Goal: Information Seeking & Learning: Compare options

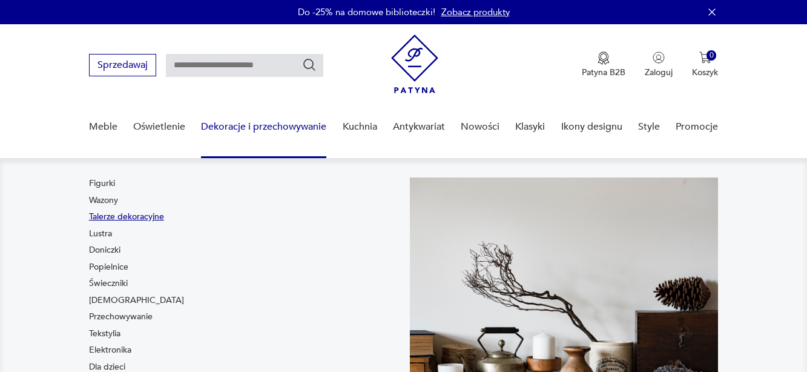
click at [154, 217] on link "Talerze dekoracyjne" at bounding box center [126, 217] width 75 height 12
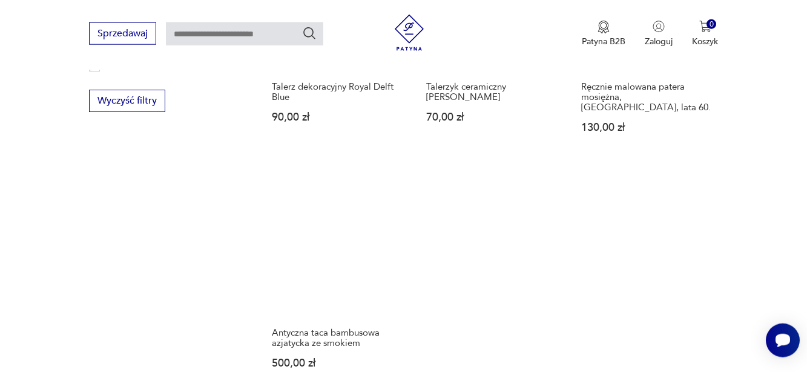
scroll to position [1685, 0]
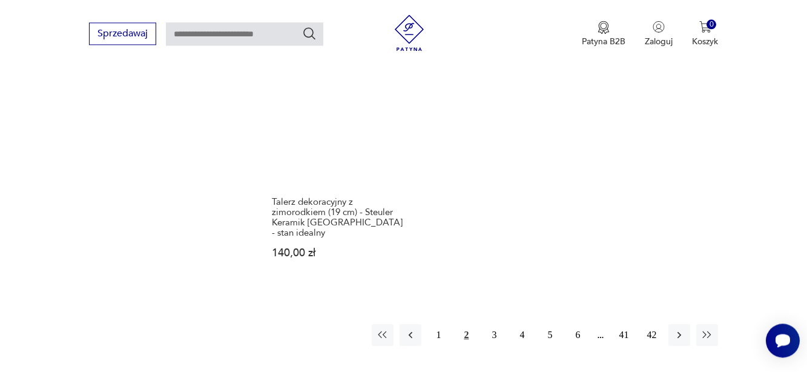
scroll to position [1804, 0]
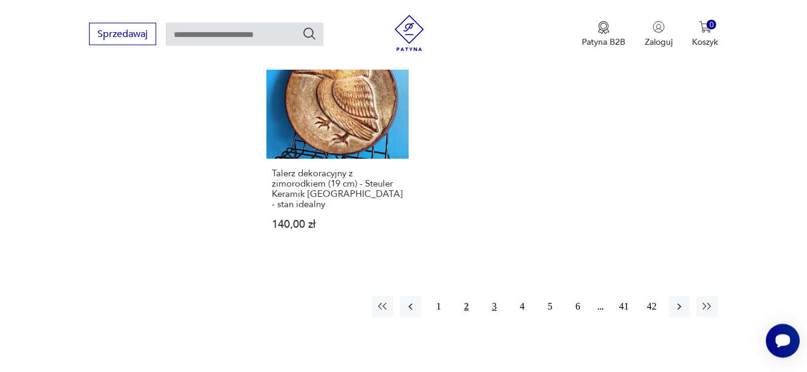
click at [494, 295] on button "3" at bounding box center [494, 306] width 22 height 22
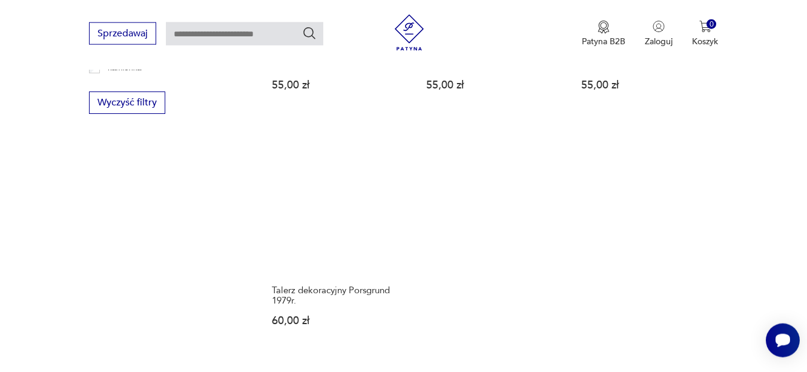
scroll to position [1742, 0]
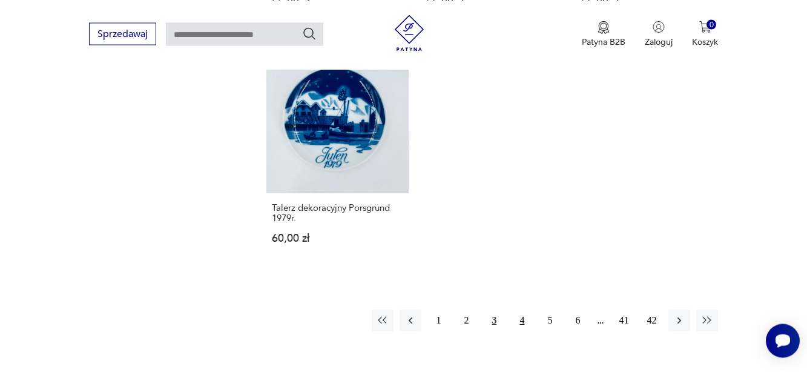
click at [522, 311] on button "4" at bounding box center [522, 320] width 22 height 22
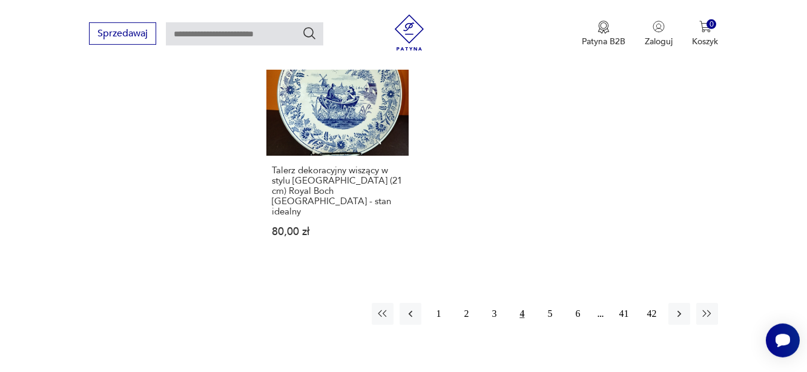
scroll to position [1804, 0]
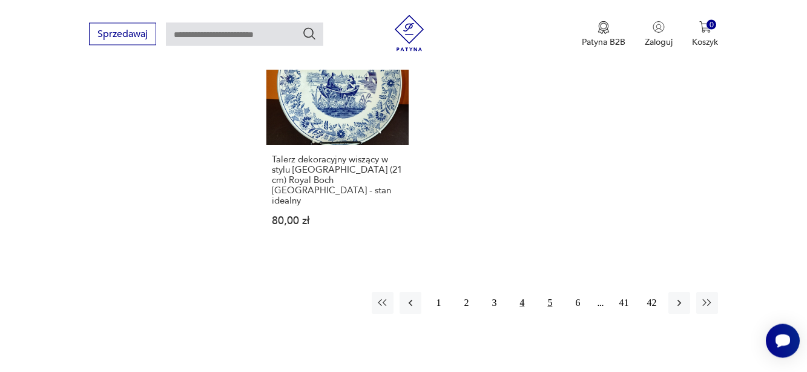
click at [551, 292] on button "5" at bounding box center [550, 303] width 22 height 22
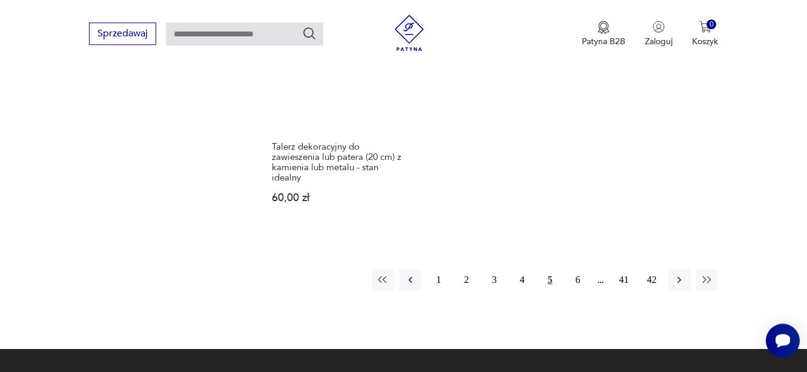
scroll to position [1866, 0]
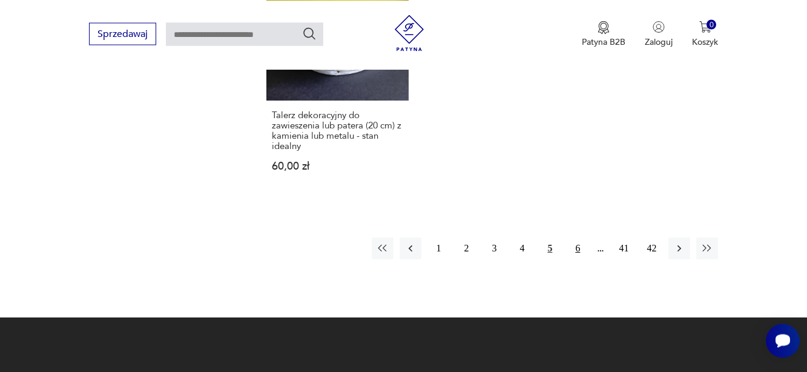
click at [576, 237] on button "6" at bounding box center [578, 248] width 22 height 22
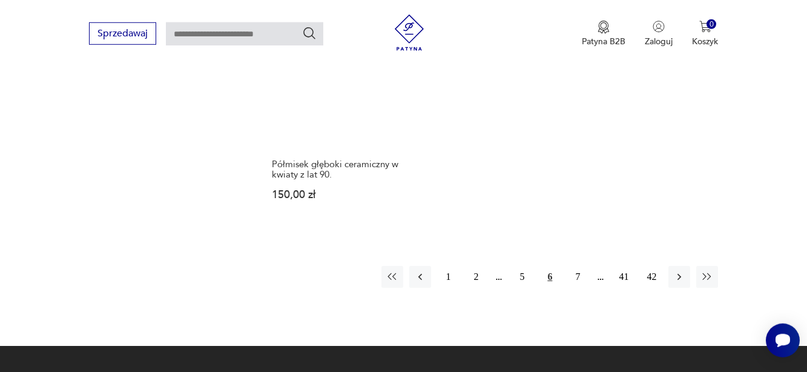
scroll to position [1866, 0]
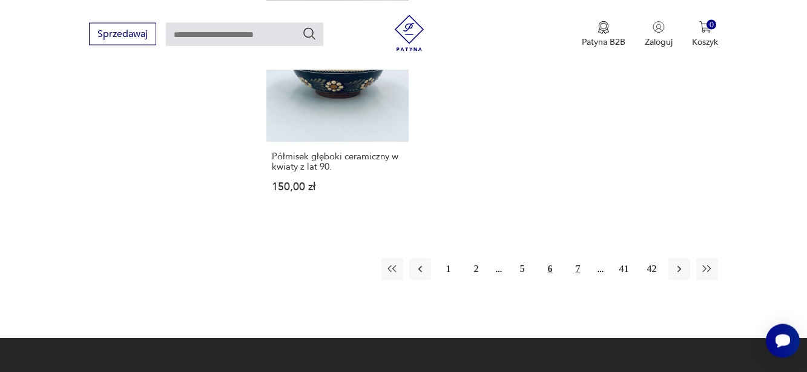
click at [576, 258] on button "7" at bounding box center [578, 269] width 22 height 22
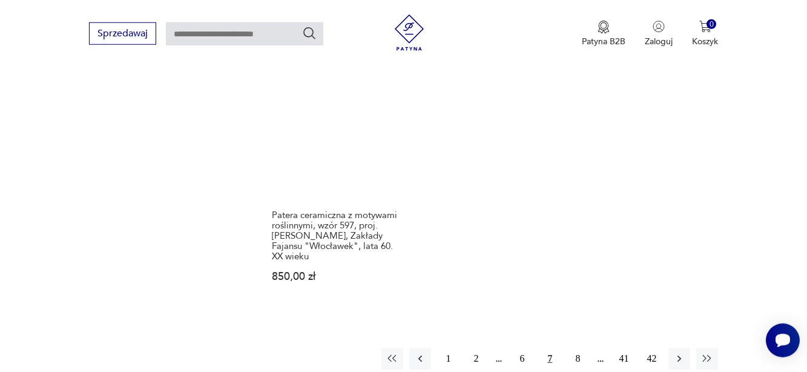
scroll to position [1804, 0]
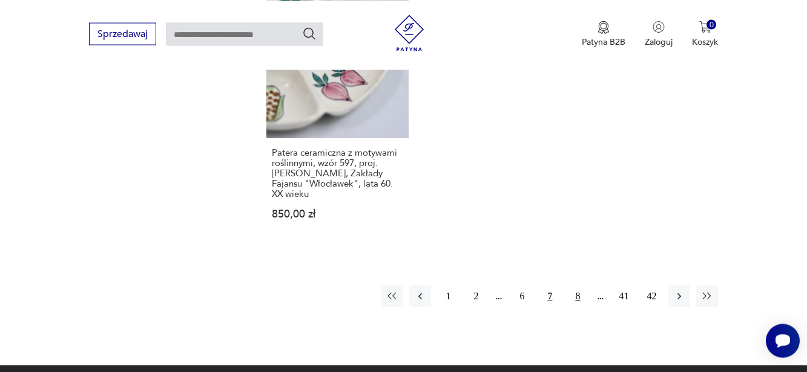
click at [578, 285] on button "8" at bounding box center [578, 296] width 22 height 22
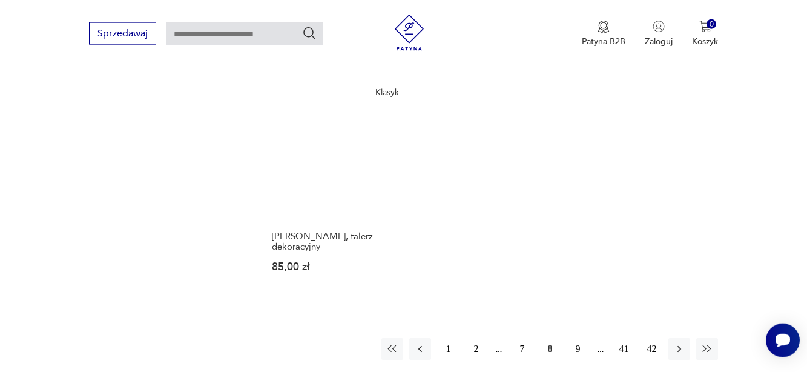
scroll to position [1742, 0]
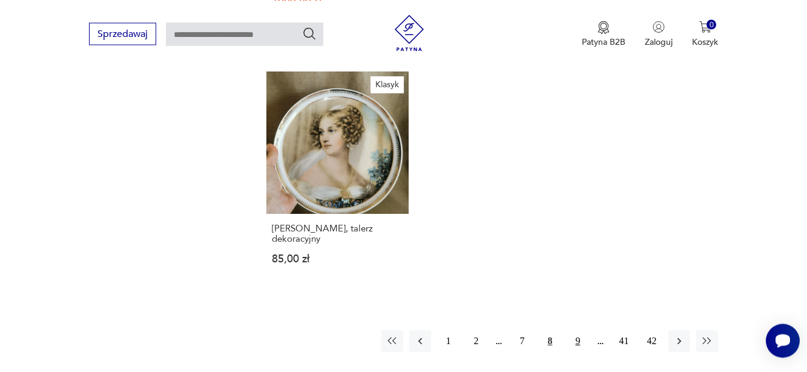
click at [581, 341] on button "9" at bounding box center [578, 341] width 22 height 22
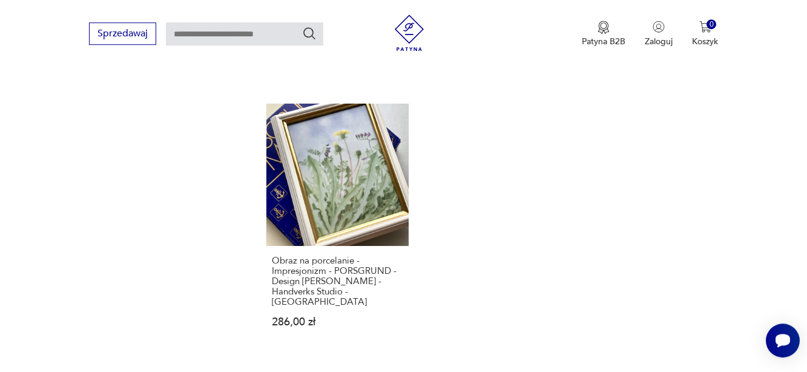
scroll to position [1804, 0]
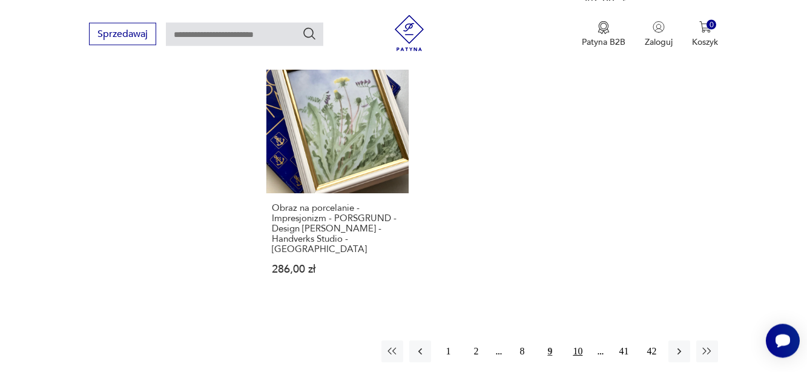
click at [579, 340] on button "10" at bounding box center [578, 351] width 22 height 22
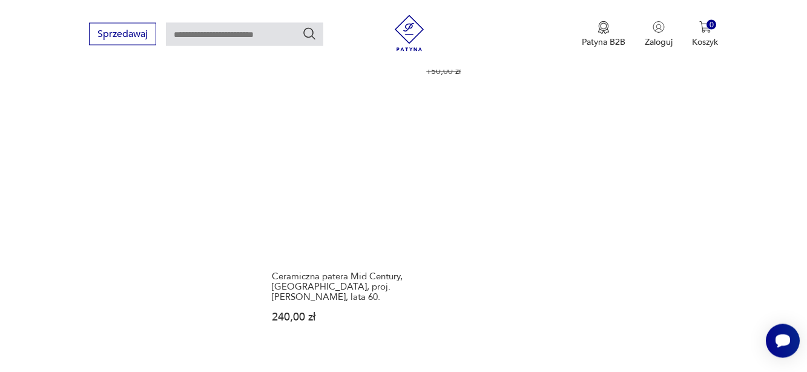
scroll to position [1804, 0]
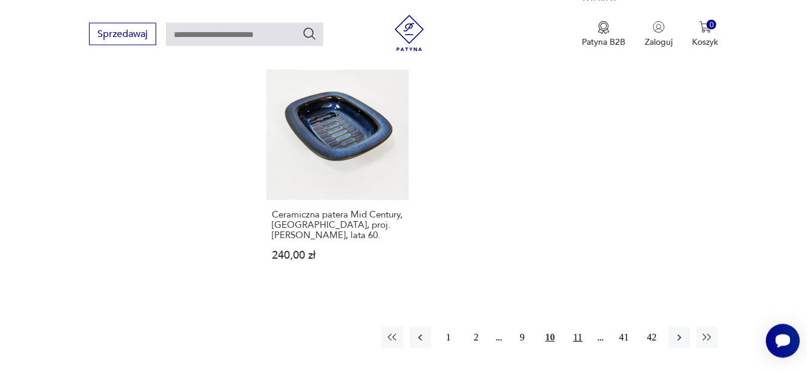
click at [578, 326] on button "11" at bounding box center [578, 337] width 22 height 22
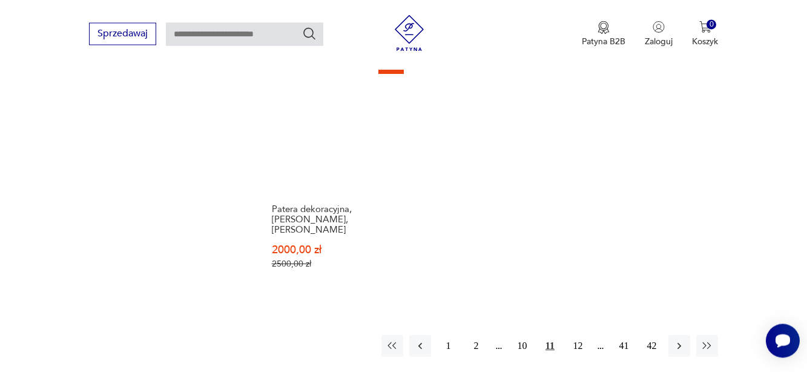
scroll to position [1804, 0]
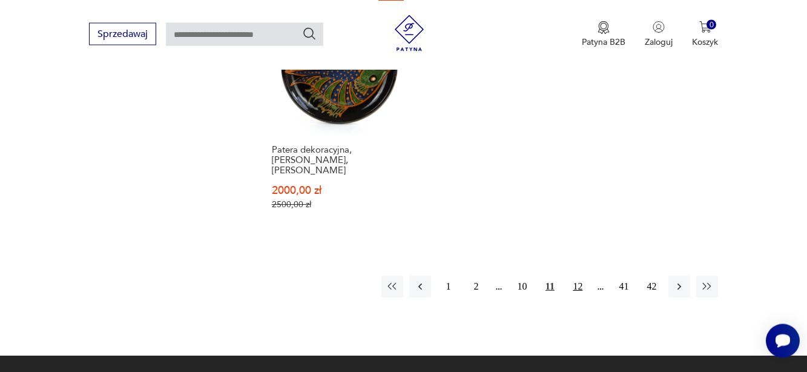
click at [579, 275] on button "12" at bounding box center [578, 286] width 22 height 22
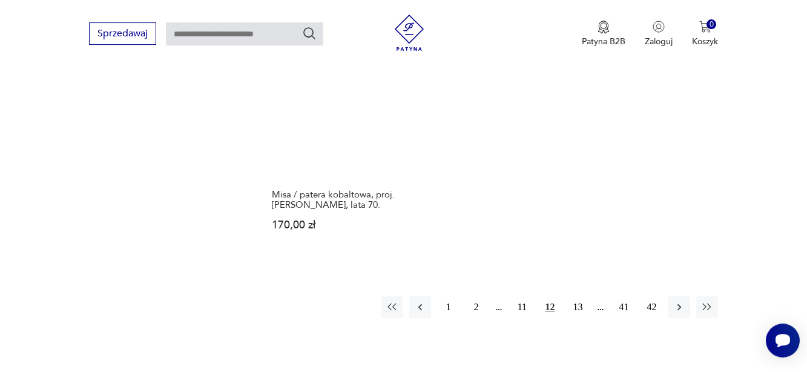
scroll to position [1804, 0]
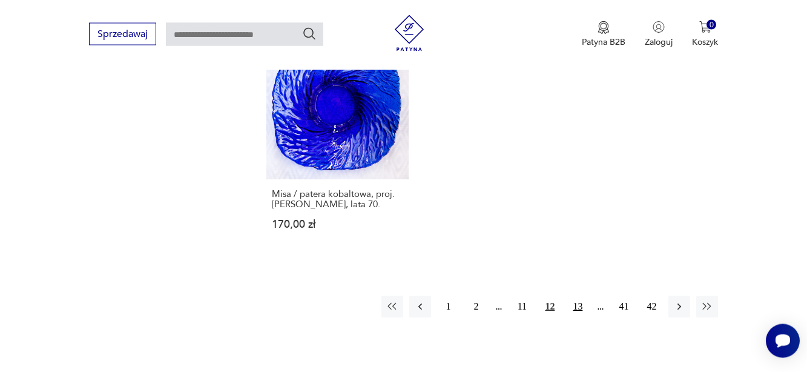
click at [582, 295] on button "13" at bounding box center [578, 306] width 22 height 22
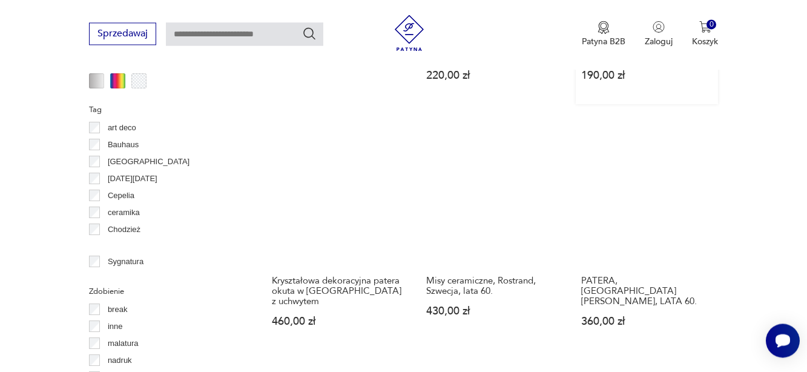
scroll to position [1187, 0]
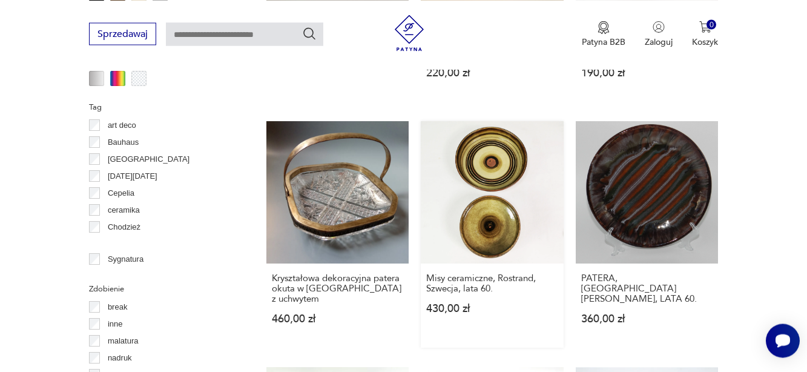
click at [495, 176] on link "Misy ceramiczne, Rostrand, Szwecja, lata 60. 430,00 zł" at bounding box center [492, 234] width 143 height 227
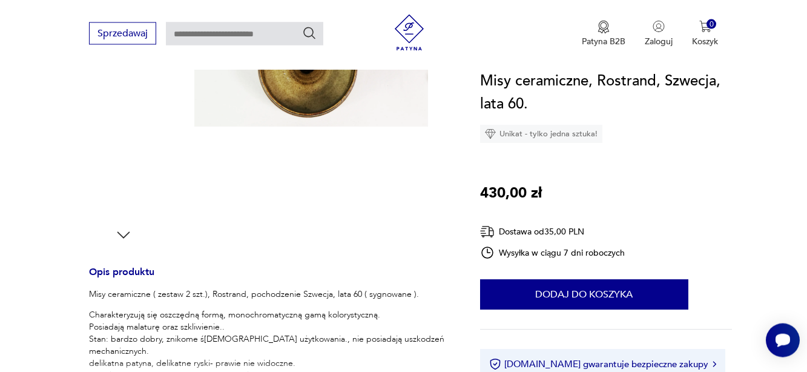
scroll to position [309, 0]
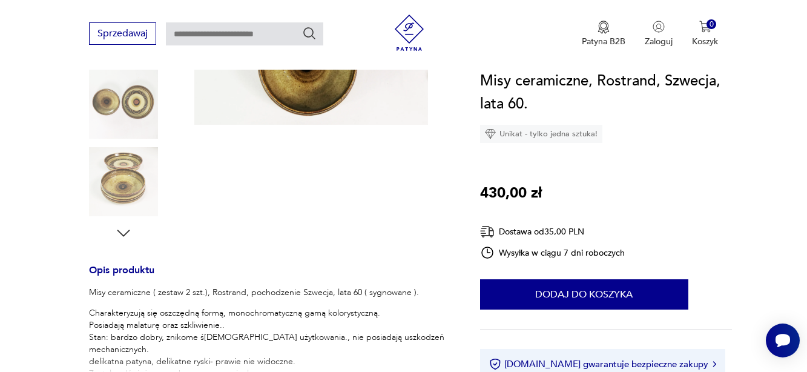
click at [124, 236] on icon "button" at bounding box center [123, 232] width 13 height 7
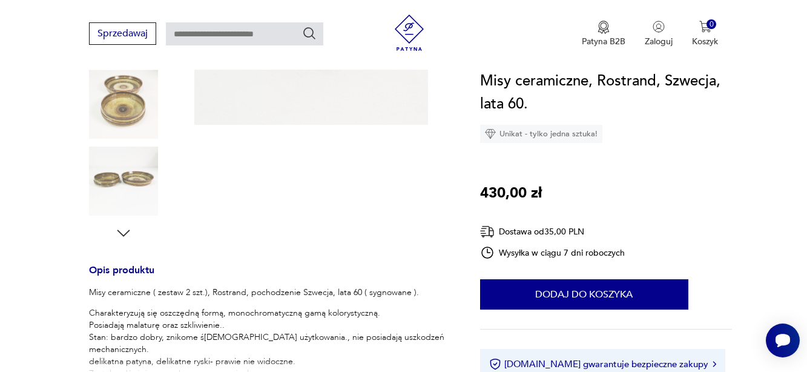
click at [125, 236] on icon "button" at bounding box center [123, 233] width 18 height 18
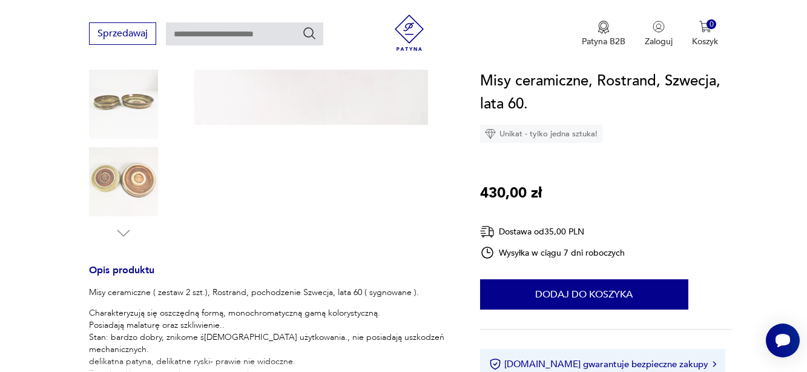
click at [119, 177] on img at bounding box center [123, 181] width 69 height 69
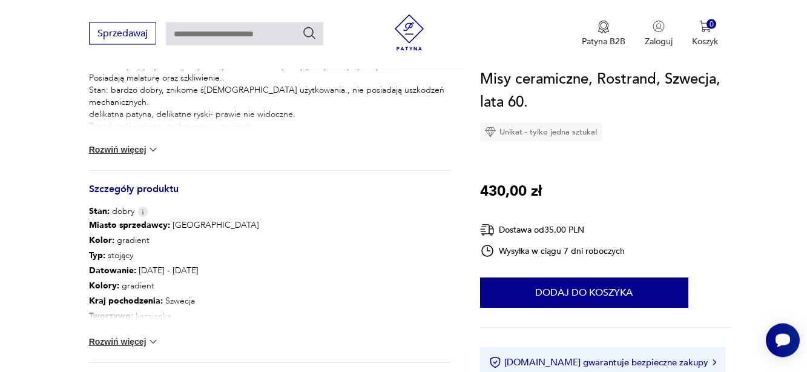
scroll to position [617, 0]
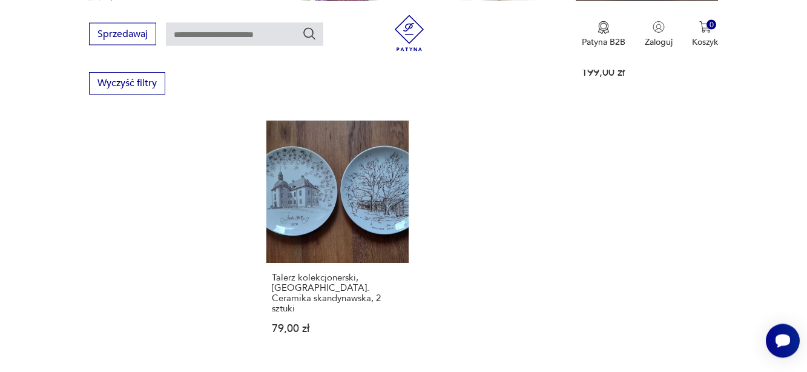
scroll to position [1711, 0]
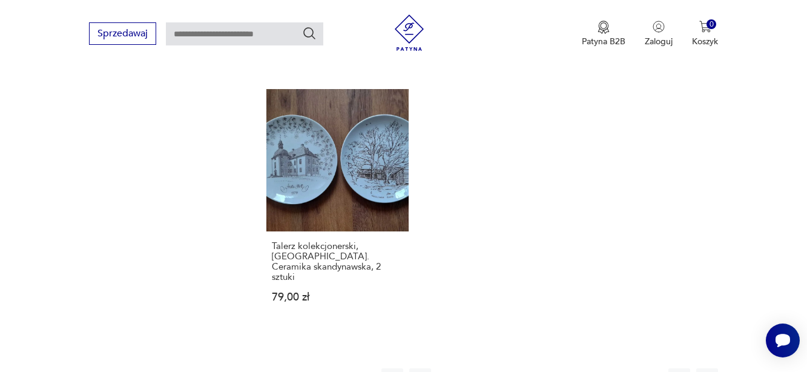
click at [577, 368] on button "14" at bounding box center [578, 379] width 22 height 22
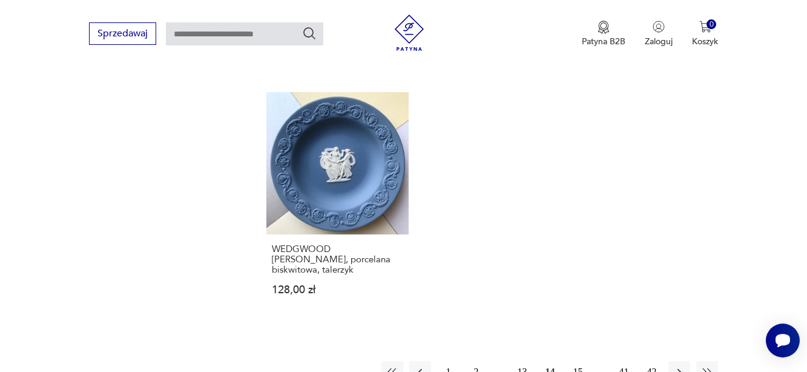
scroll to position [1742, 0]
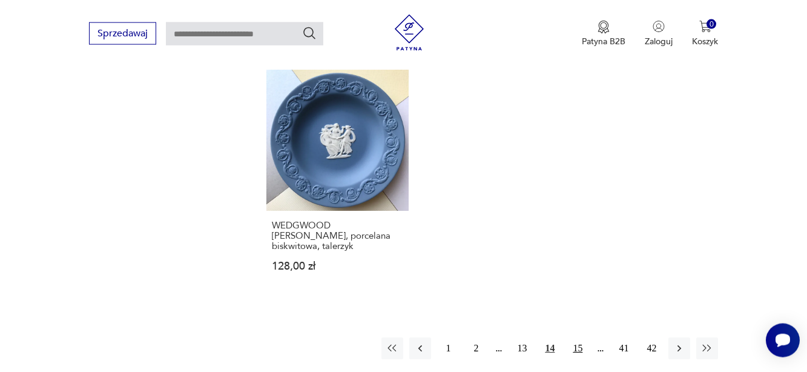
click at [579, 337] on button "15" at bounding box center [578, 348] width 22 height 22
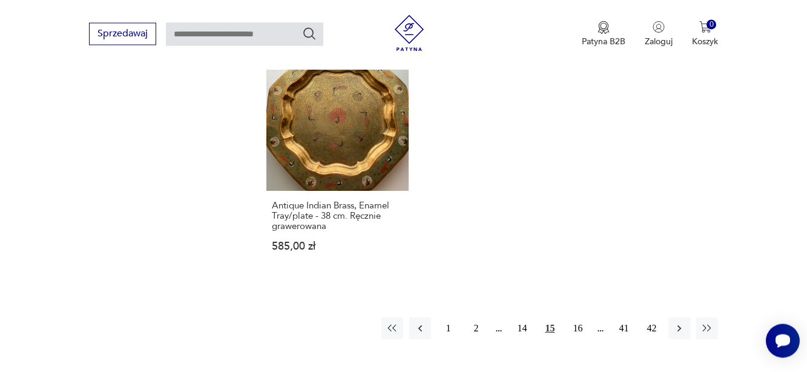
scroll to position [1742, 0]
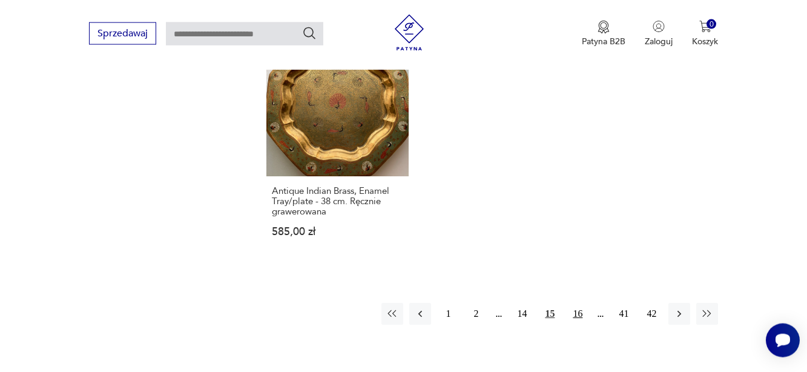
click at [576, 303] on button "16" at bounding box center [578, 314] width 22 height 22
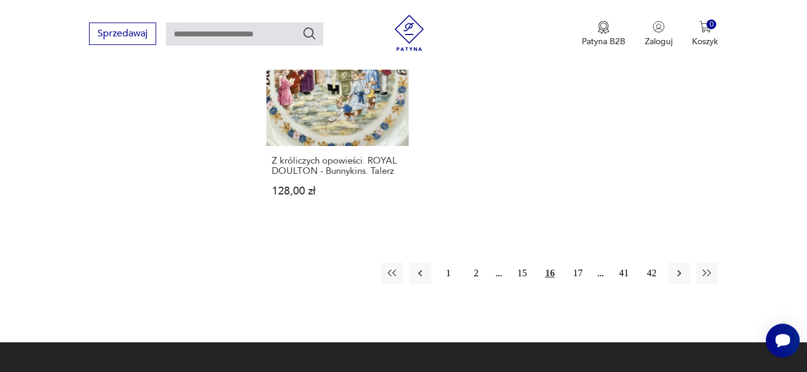
scroll to position [1865, 0]
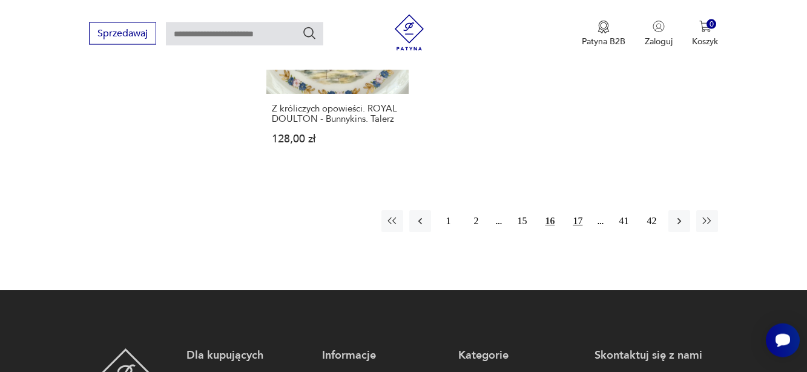
click at [576, 220] on button "17" at bounding box center [578, 221] width 22 height 22
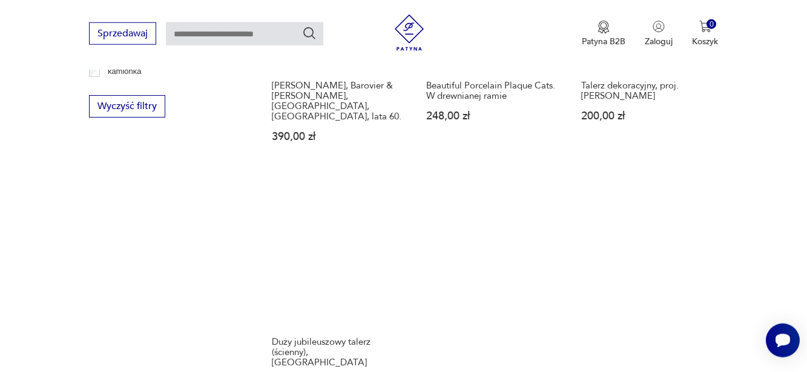
scroll to position [1680, 0]
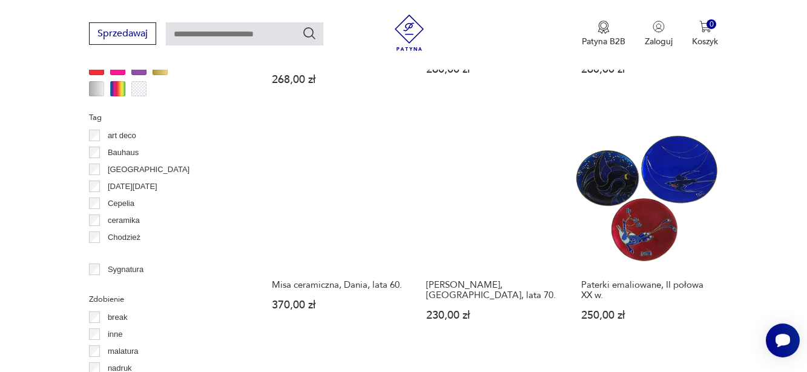
scroll to position [1186, 0]
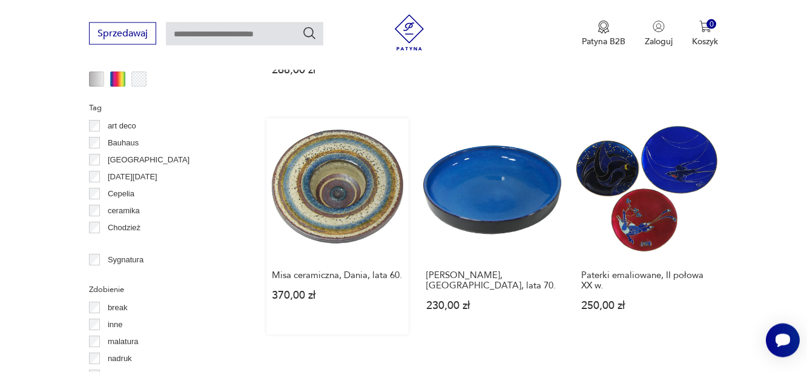
click at [336, 182] on link "Misa ceramiczna, Dania, lata 60. 370,00 zł" at bounding box center [337, 226] width 143 height 217
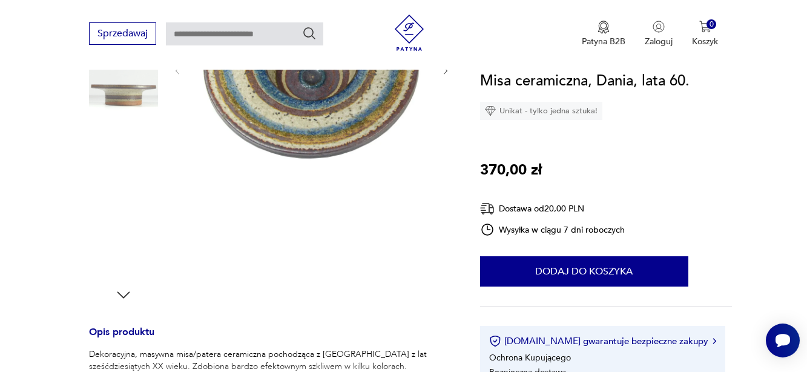
scroll to position [309, 0]
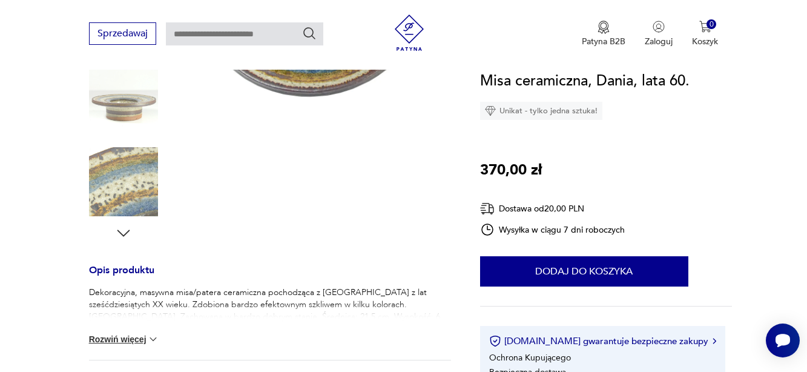
click at [122, 232] on icon "button" at bounding box center [123, 233] width 18 height 18
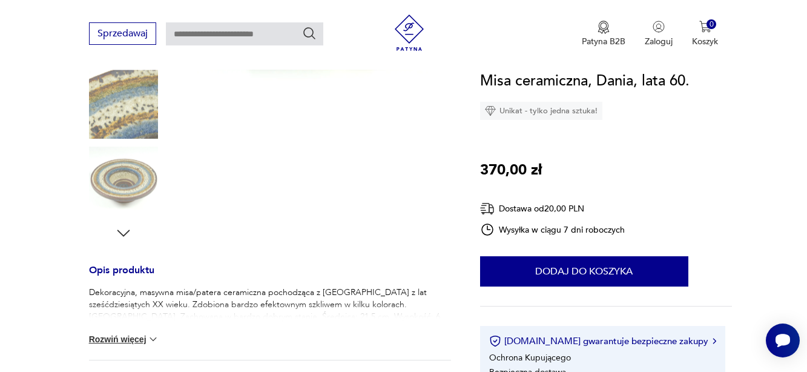
click at [122, 232] on icon "button" at bounding box center [123, 233] width 18 height 18
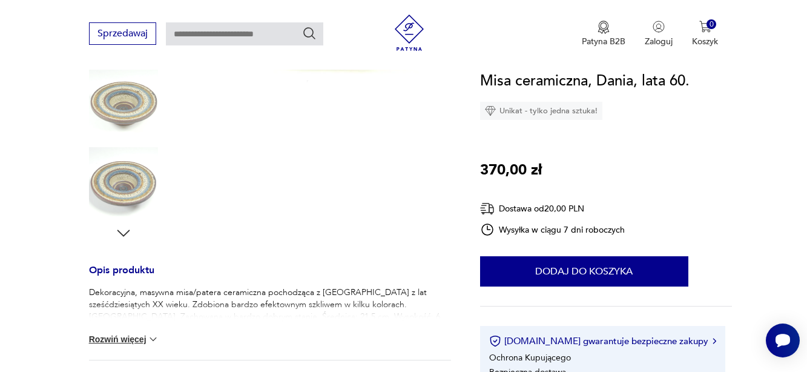
click at [122, 232] on icon "button" at bounding box center [123, 233] width 18 height 18
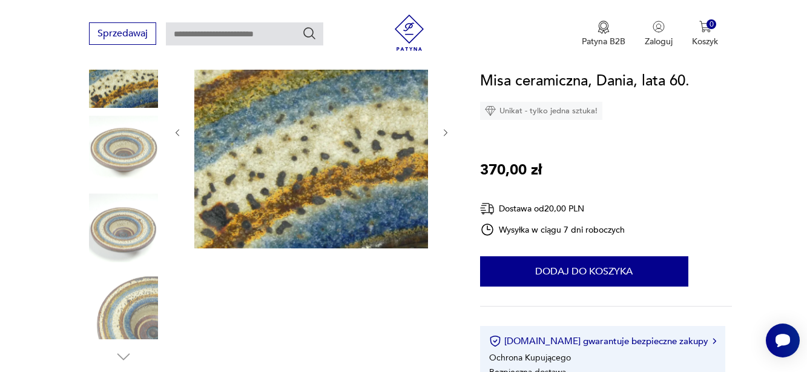
scroll to position [62, 0]
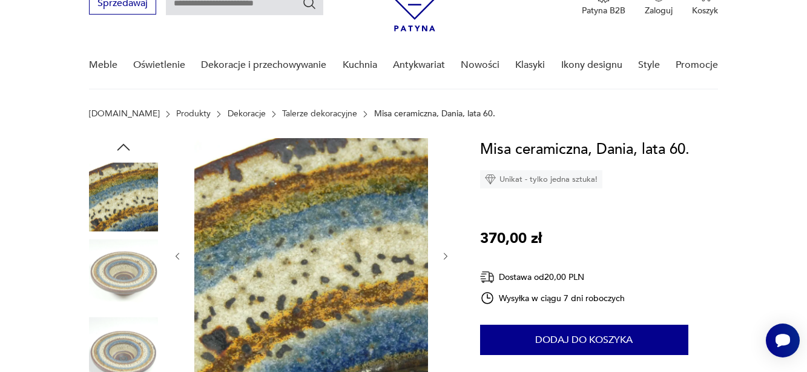
click at [113, 197] on img at bounding box center [123, 196] width 69 height 69
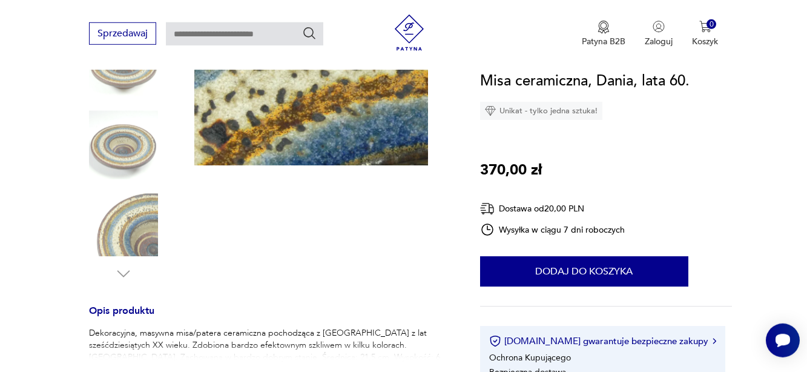
scroll to position [309, 0]
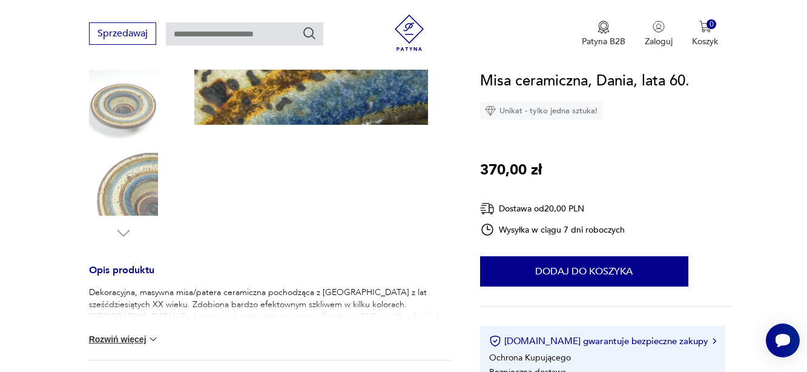
click at [135, 188] on img at bounding box center [123, 181] width 69 height 69
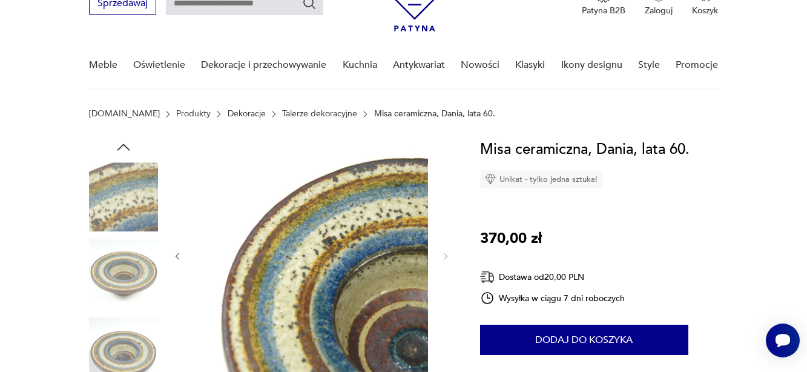
scroll to position [0, 0]
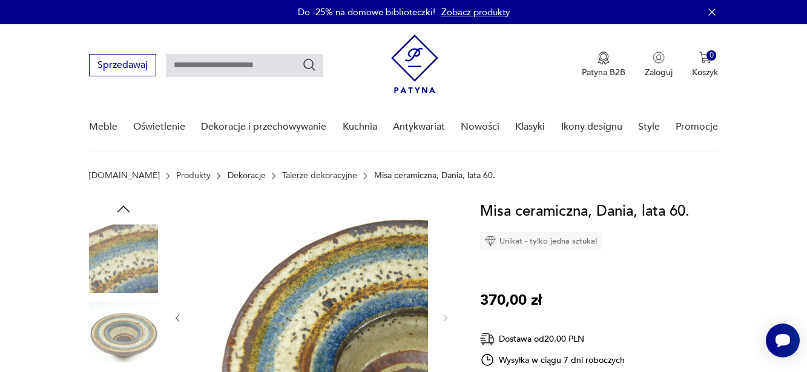
click at [120, 209] on icon "button" at bounding box center [123, 208] width 13 height 7
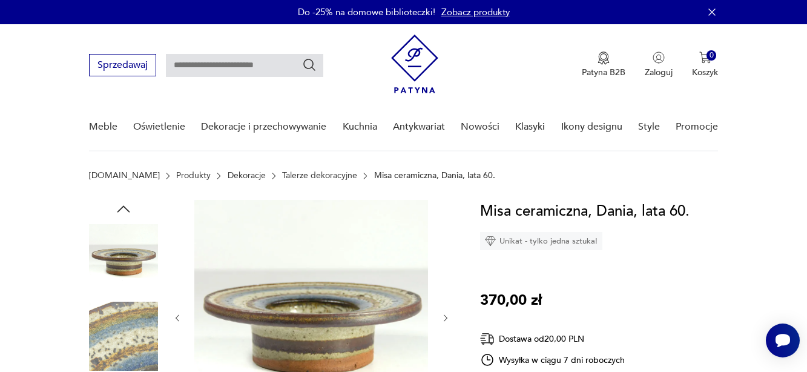
click at [120, 209] on icon "button" at bounding box center [123, 208] width 13 height 7
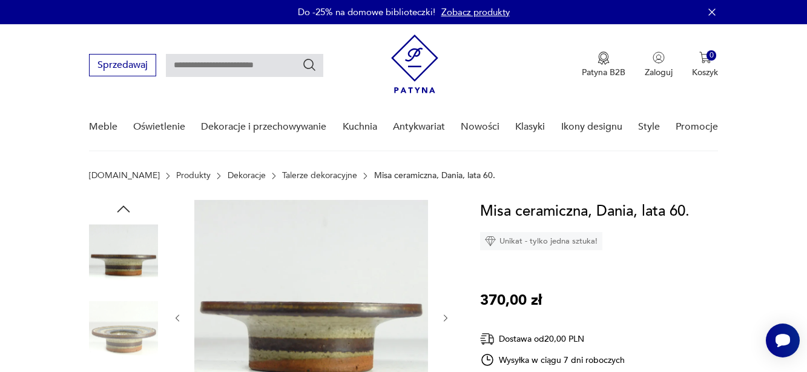
click at [120, 209] on icon "button" at bounding box center [123, 208] width 13 height 7
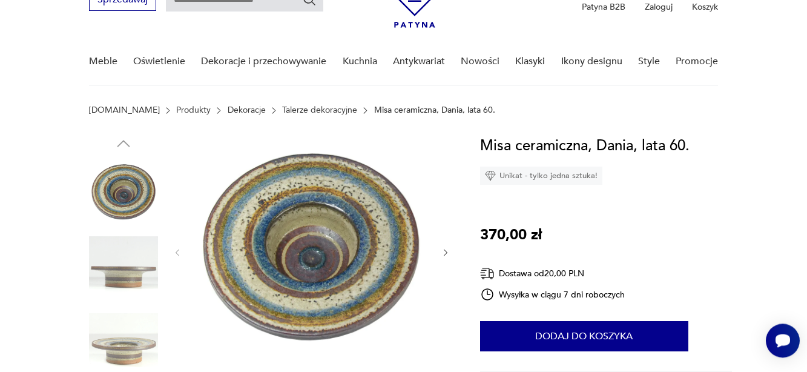
scroll to position [123, 0]
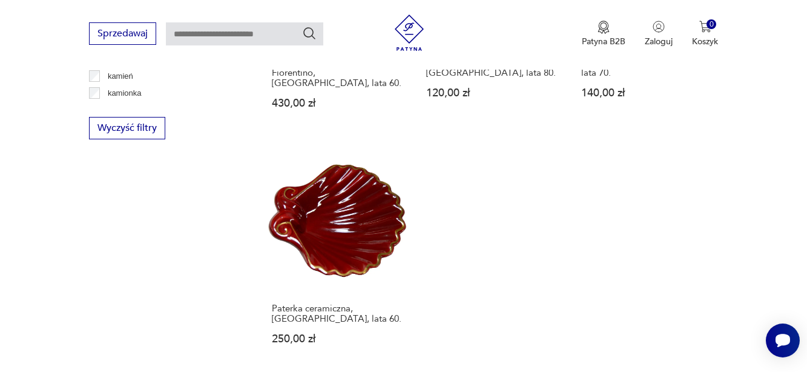
scroll to position [1820, 0]
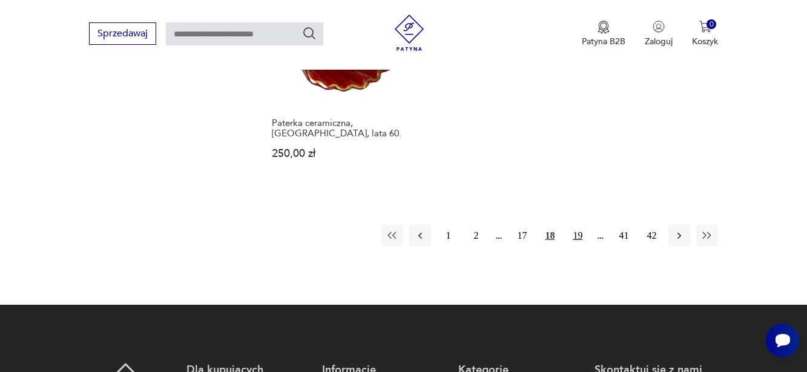
click at [581, 225] on button "19" at bounding box center [578, 236] width 22 height 22
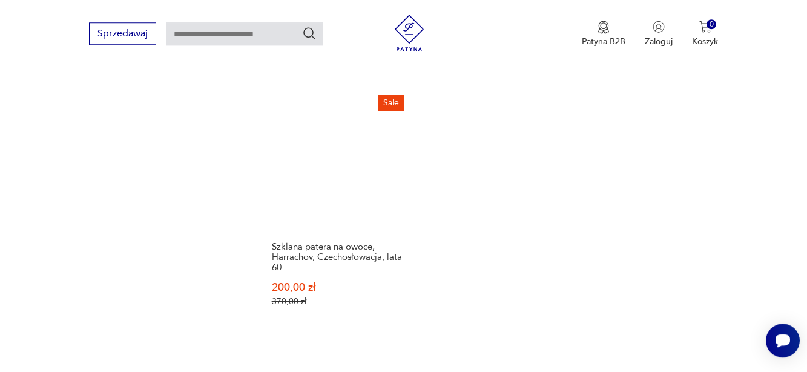
scroll to position [1803, 0]
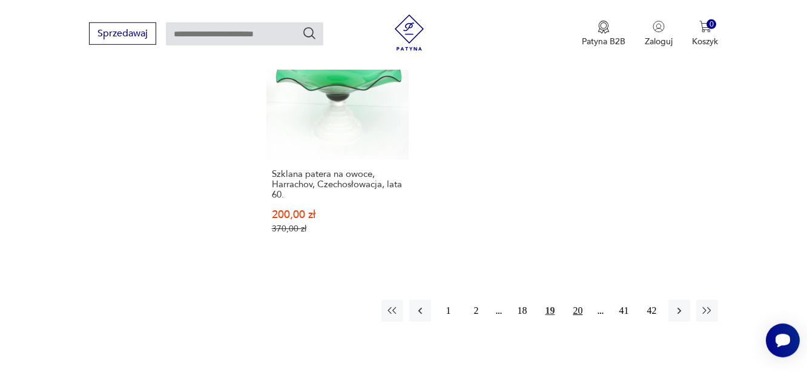
click at [579, 300] on button "20" at bounding box center [578, 311] width 22 height 22
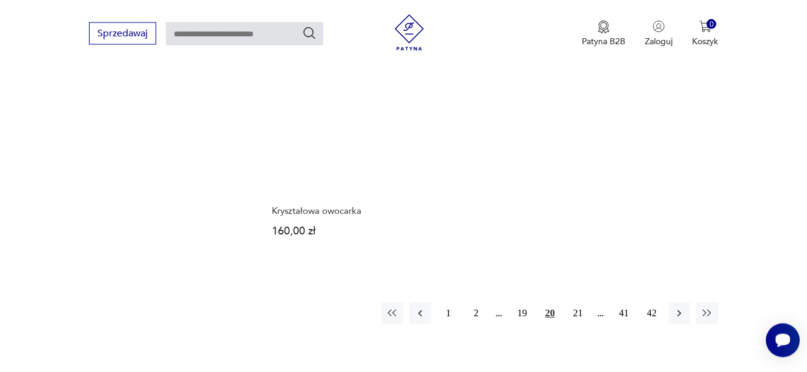
scroll to position [1742, 0]
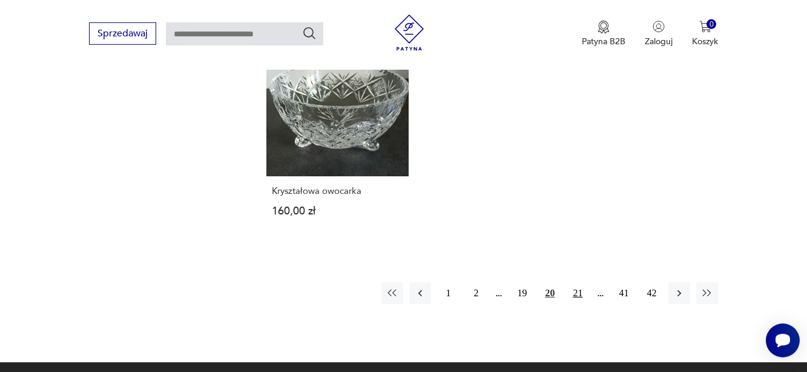
click at [579, 282] on button "21" at bounding box center [578, 293] width 22 height 22
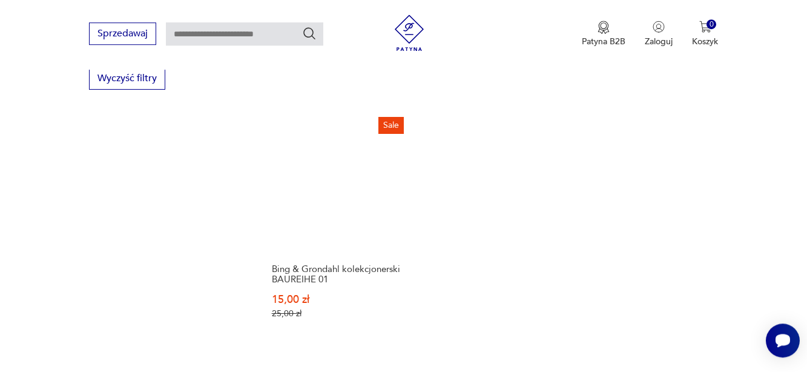
scroll to position [1742, 0]
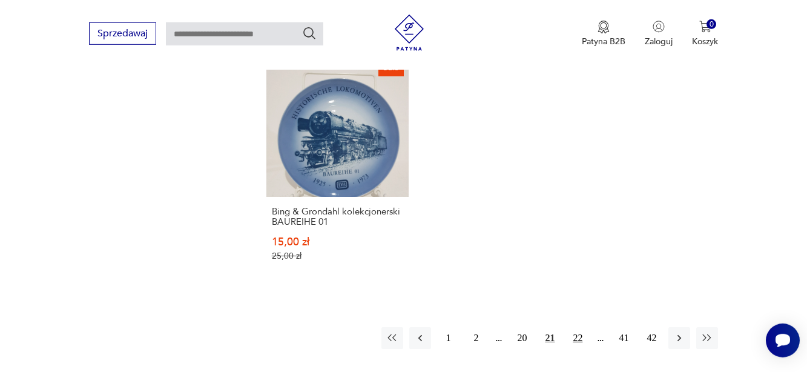
click at [575, 327] on button "22" at bounding box center [578, 338] width 22 height 22
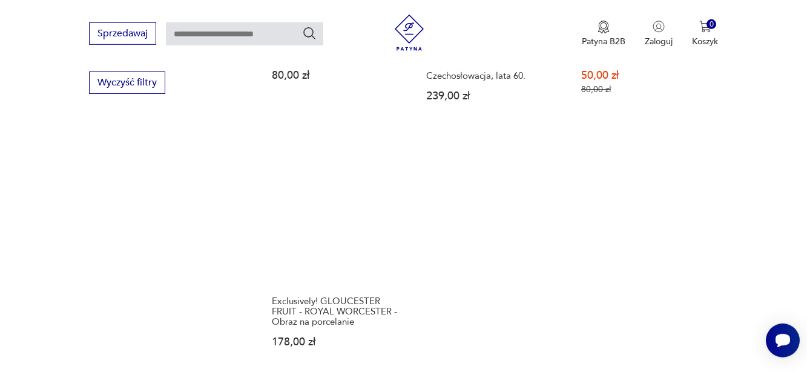
scroll to position [1803, 0]
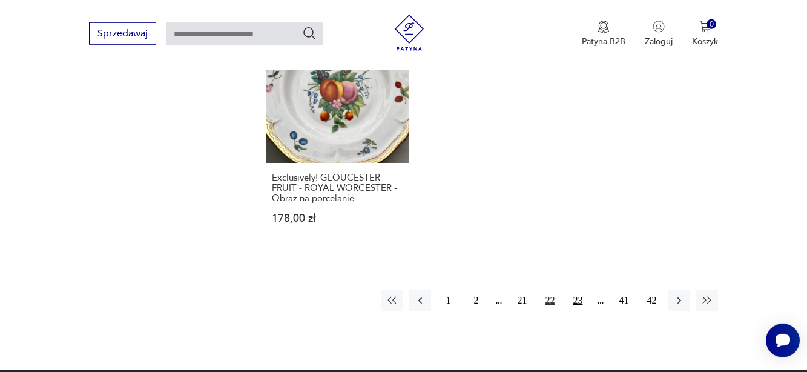
click at [576, 289] on button "23" at bounding box center [578, 300] width 22 height 22
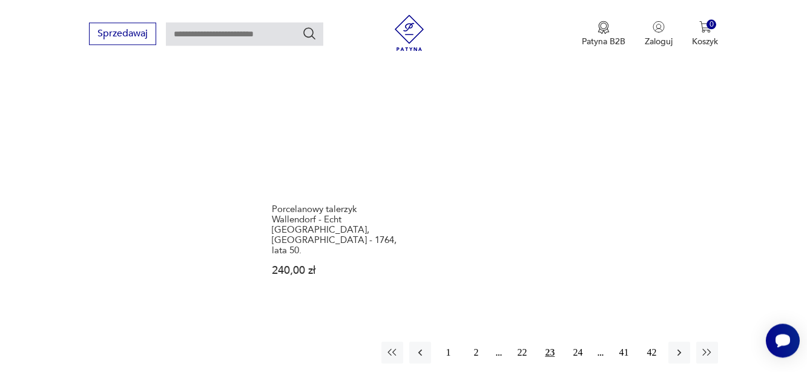
scroll to position [1803, 0]
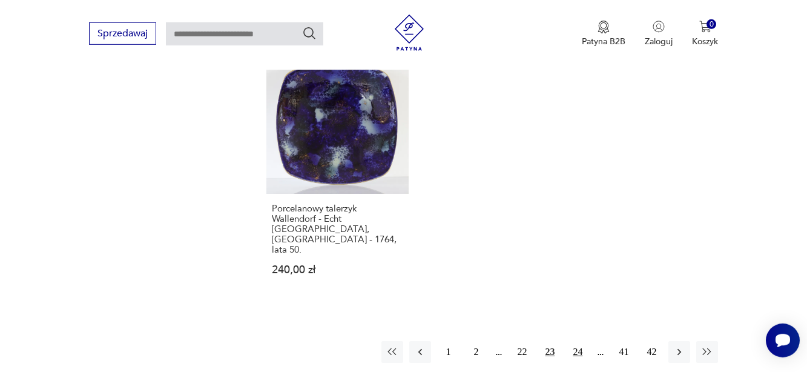
click at [579, 341] on button "24" at bounding box center [578, 352] width 22 height 22
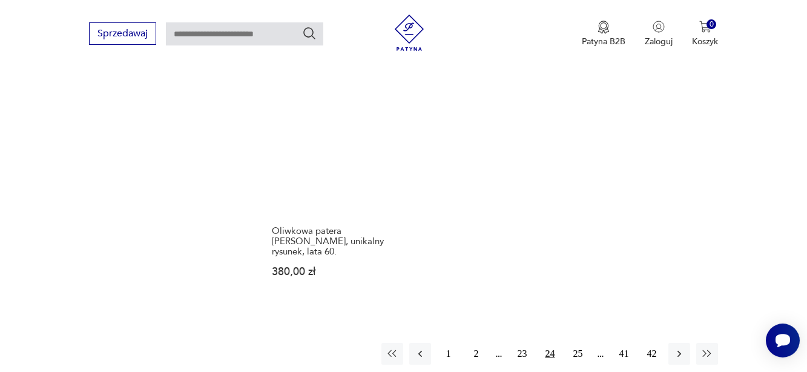
scroll to position [1742, 0]
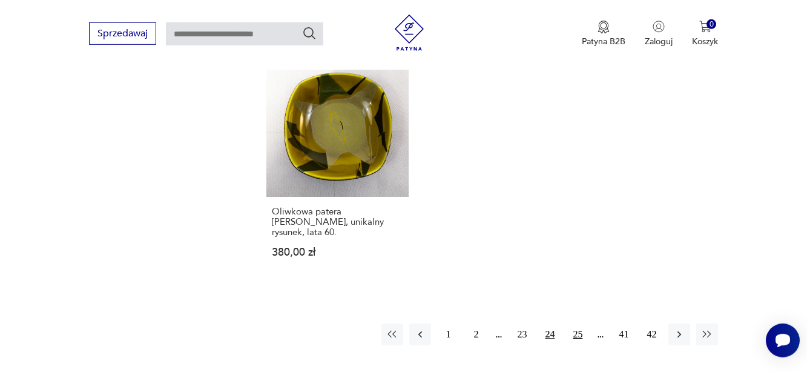
click at [575, 331] on button "25" at bounding box center [578, 334] width 22 height 22
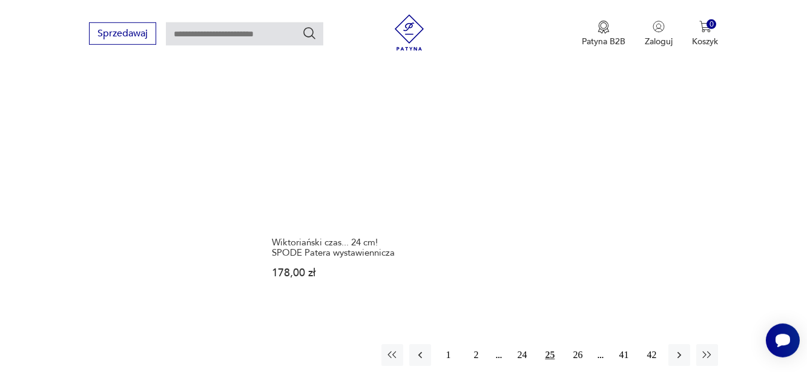
scroll to position [1803, 0]
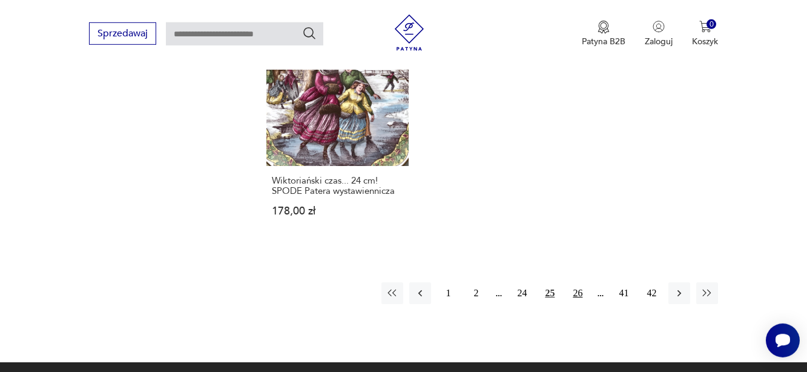
click at [574, 282] on button "26" at bounding box center [578, 293] width 22 height 22
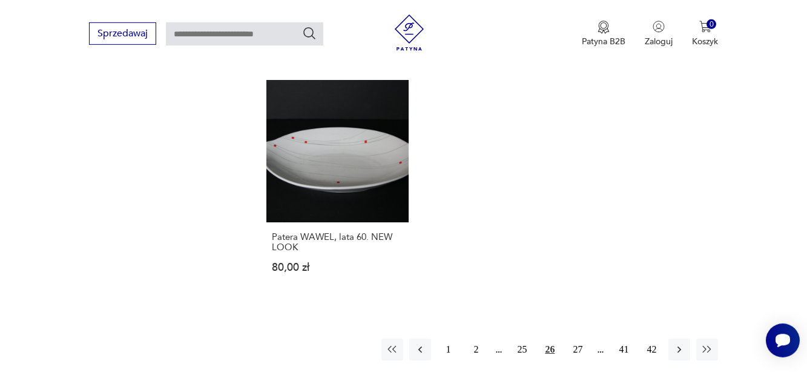
scroll to position [1742, 0]
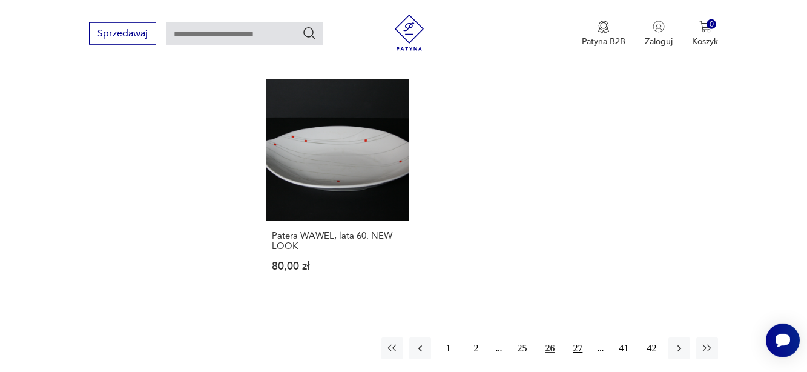
click at [573, 337] on button "27" at bounding box center [578, 348] width 22 height 22
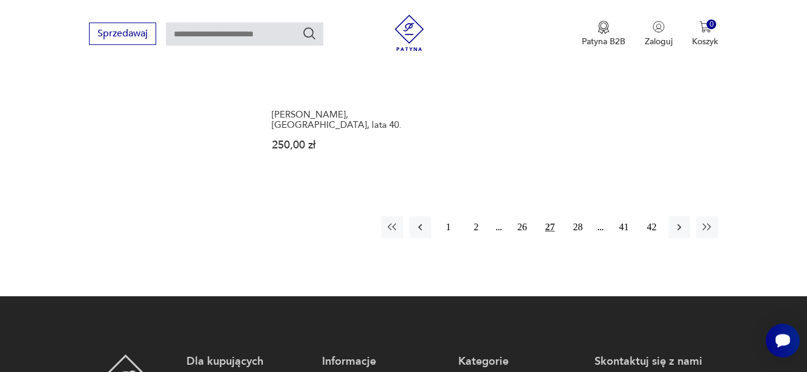
scroll to position [1803, 0]
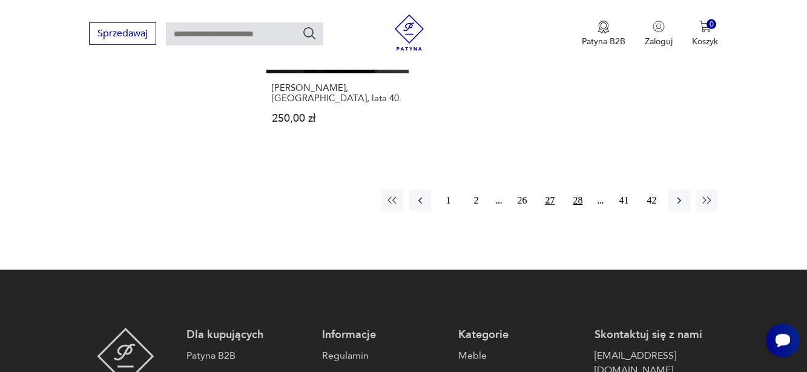
click at [581, 189] on button "28" at bounding box center [578, 200] width 22 height 22
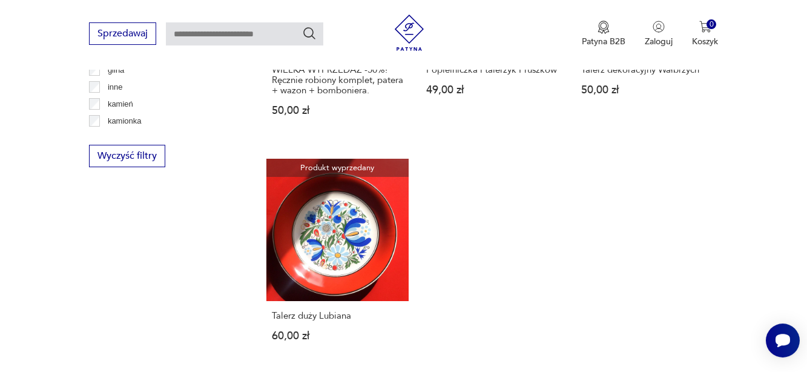
scroll to position [1618, 0]
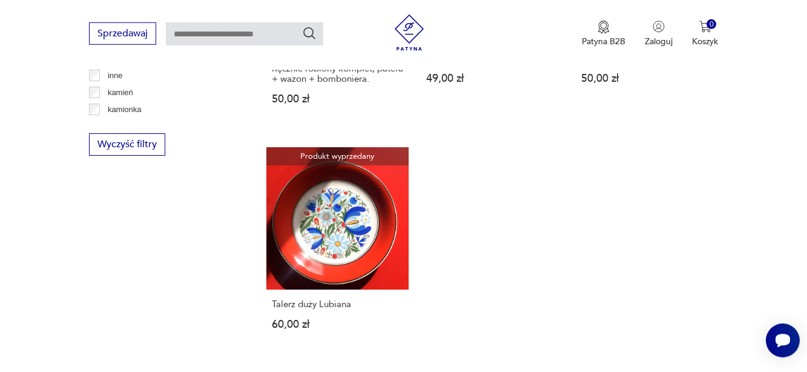
scroll to position [1803, 0]
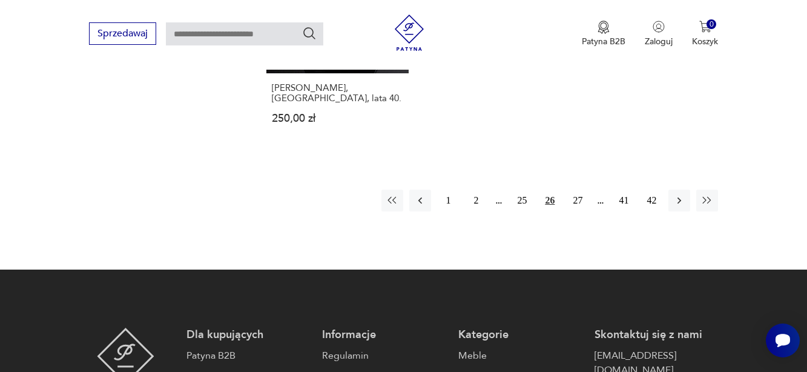
scroll to position [1742, 0]
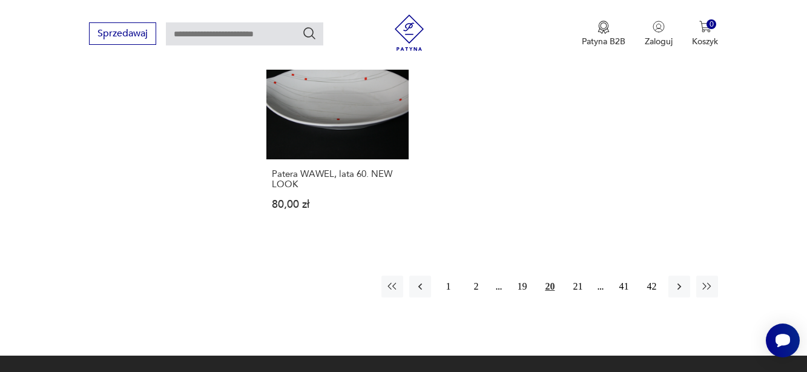
scroll to position [333, 0]
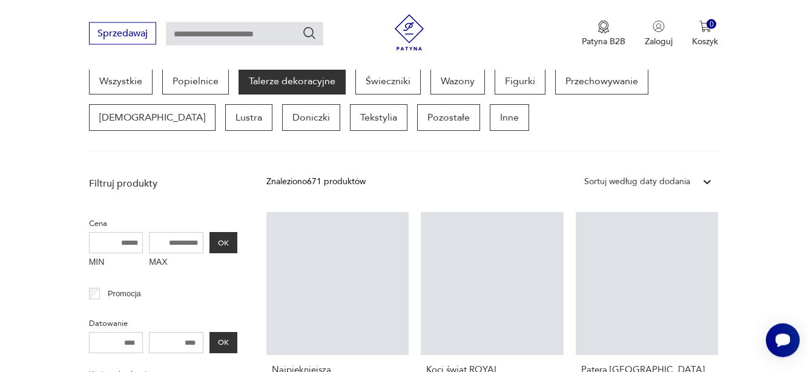
scroll to position [1813, 0]
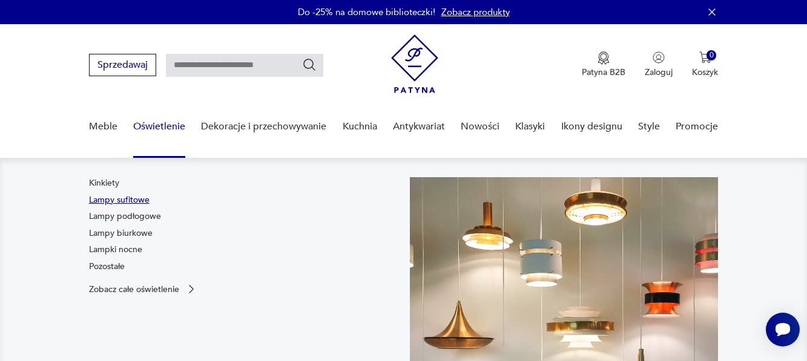
click at [118, 199] on link "Lampy sufitowe" at bounding box center [119, 200] width 61 height 12
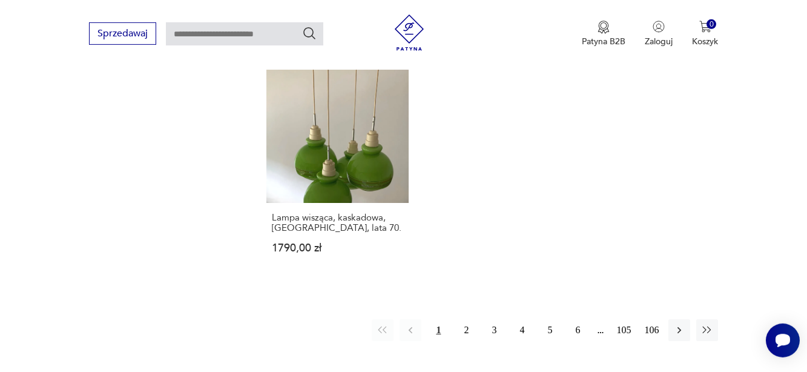
scroll to position [1742, 0]
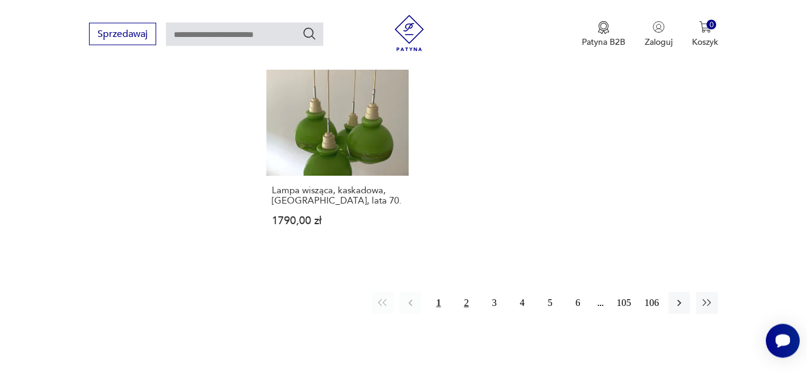
click at [469, 294] on button "2" at bounding box center [466, 303] width 22 height 22
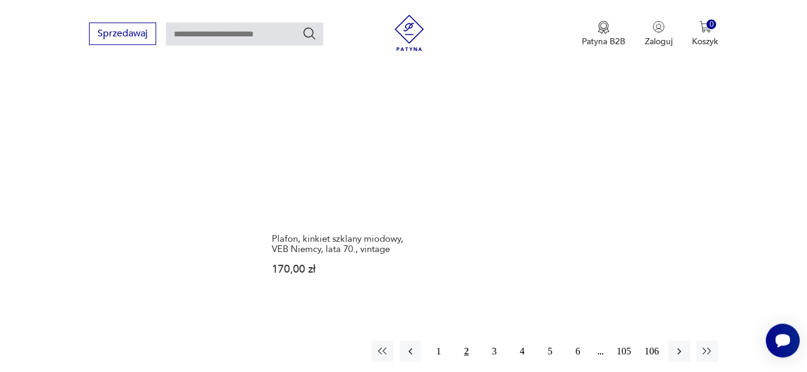
scroll to position [1804, 0]
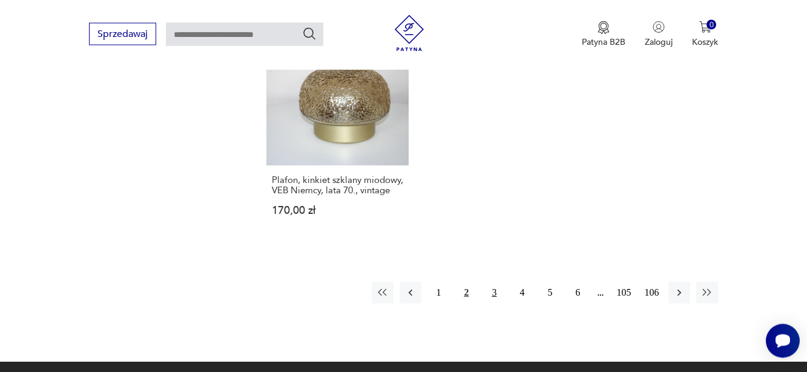
click at [493, 282] on button "3" at bounding box center [494, 293] width 22 height 22
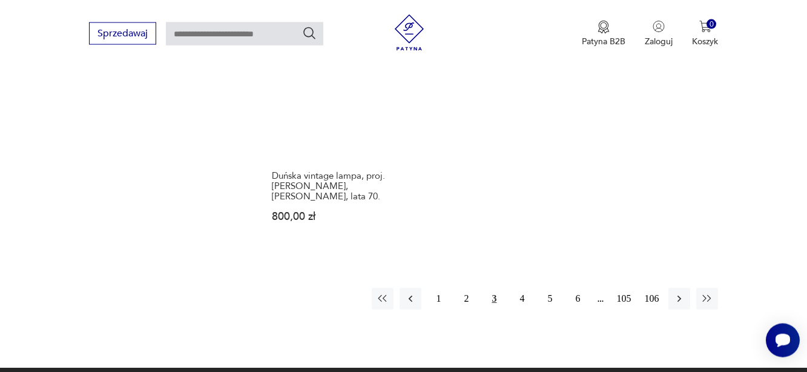
scroll to position [1803, 0]
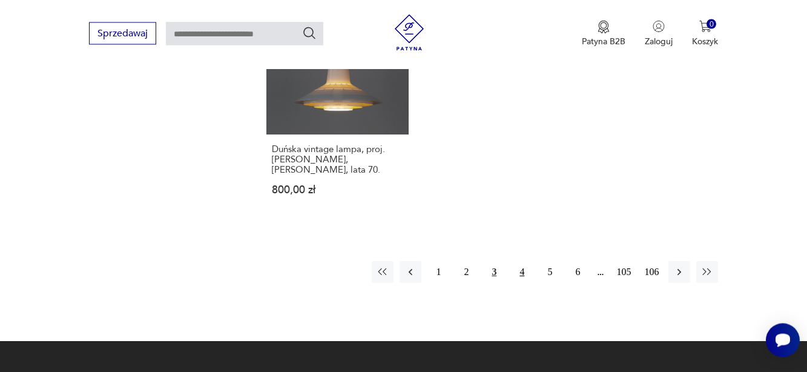
click at [522, 262] on button "4" at bounding box center [522, 273] width 22 height 22
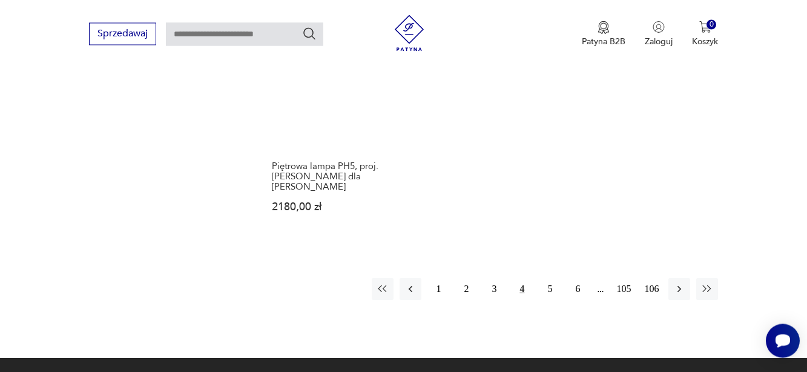
scroll to position [1804, 0]
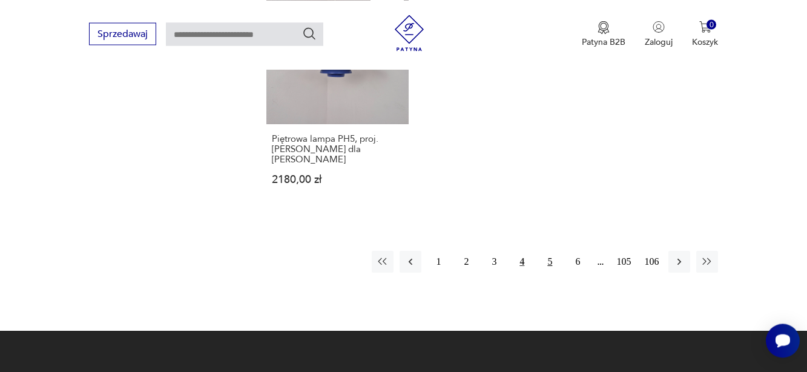
click at [548, 251] on button "5" at bounding box center [550, 262] width 22 height 22
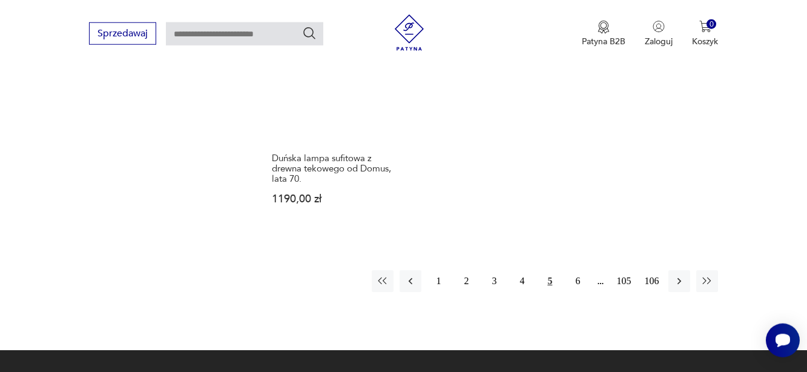
scroll to position [1803, 0]
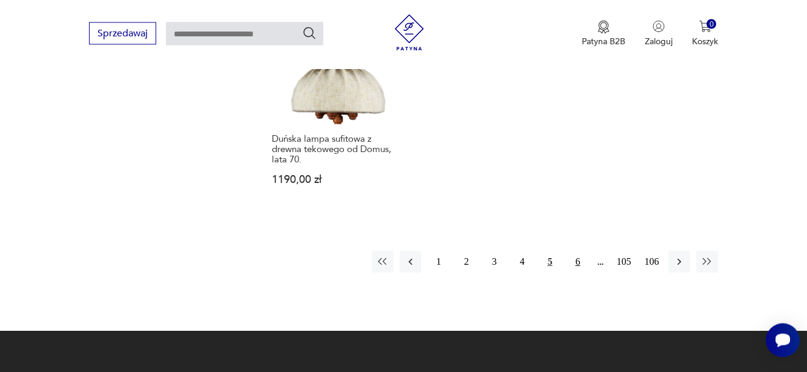
click at [576, 251] on button "6" at bounding box center [578, 262] width 22 height 22
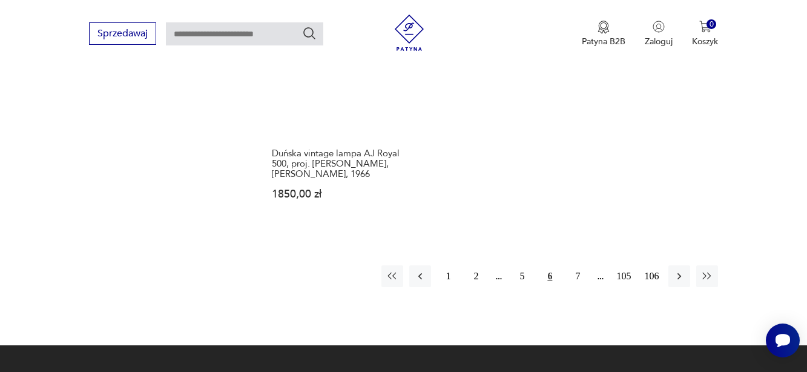
scroll to position [1804, 0]
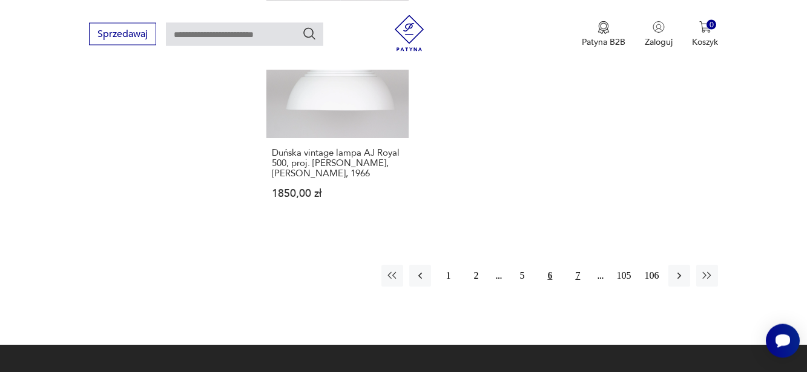
click at [578, 277] on button "7" at bounding box center [578, 276] width 22 height 22
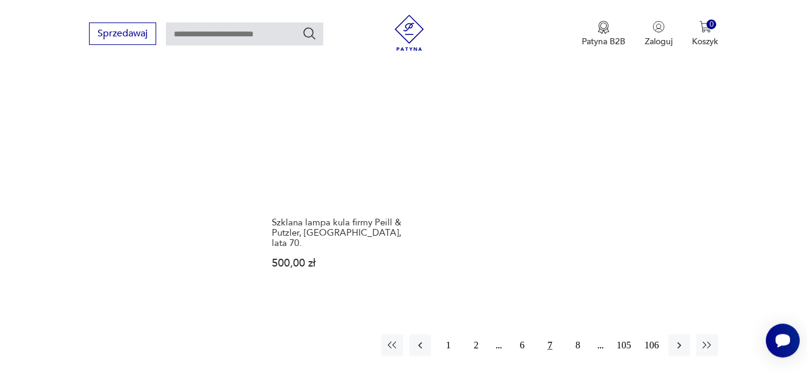
scroll to position [1742, 0]
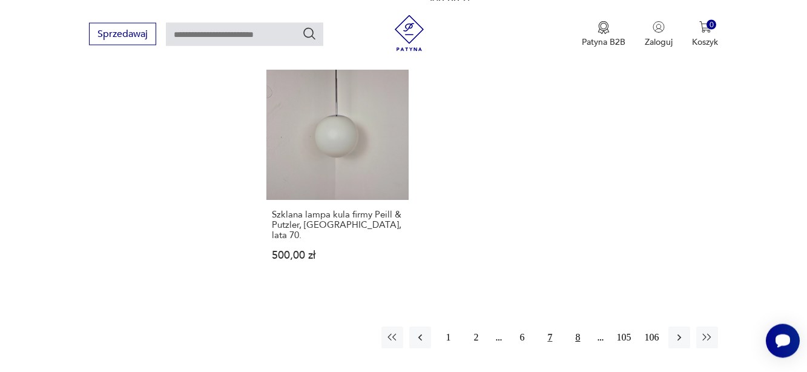
click at [576, 326] on button "8" at bounding box center [578, 337] width 22 height 22
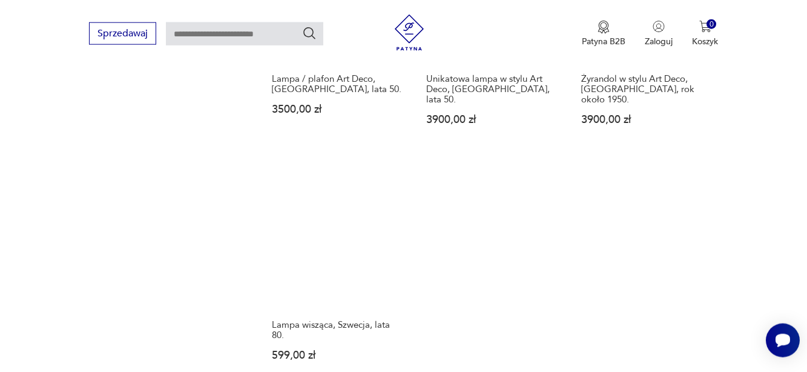
scroll to position [1681, 0]
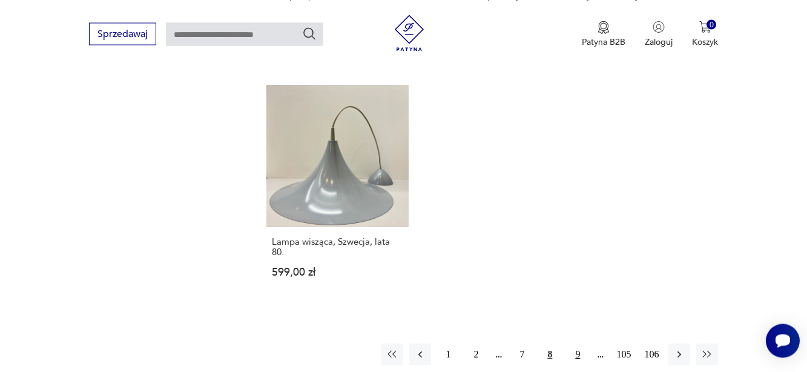
click at [576, 343] on button "9" at bounding box center [578, 354] width 22 height 22
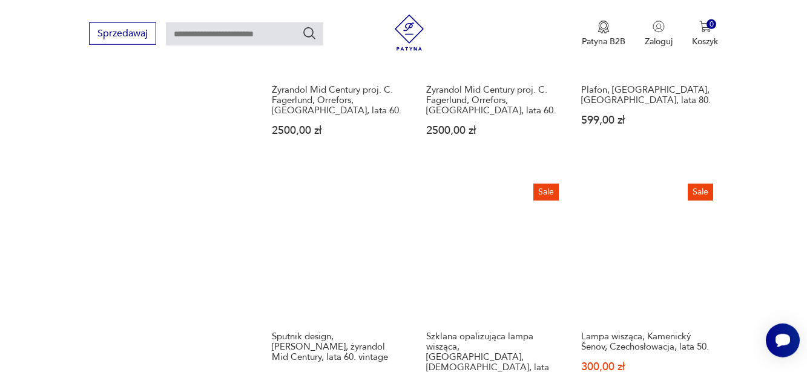
scroll to position [1372, 0]
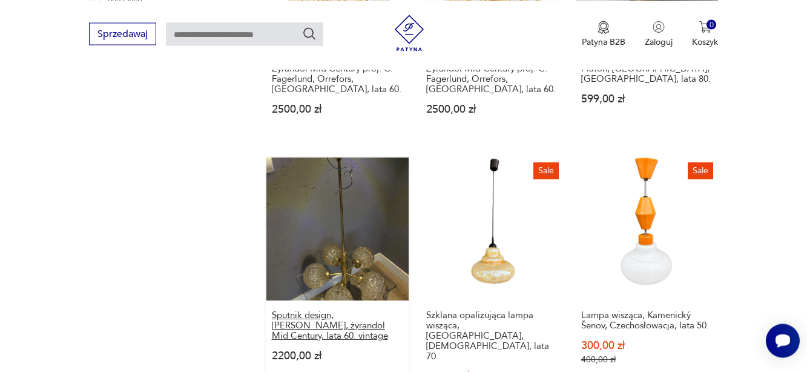
click at [340, 310] on h3 "Sputnik design, [PERSON_NAME], żyrandol Mid Century, lata 60. vintage" at bounding box center [338, 325] width 132 height 31
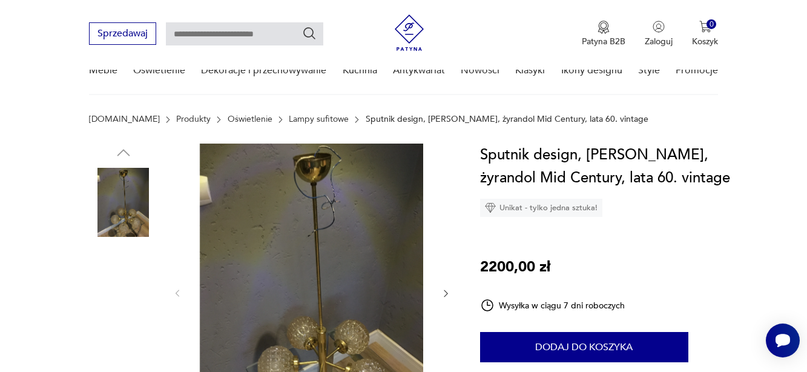
scroll to position [123, 0]
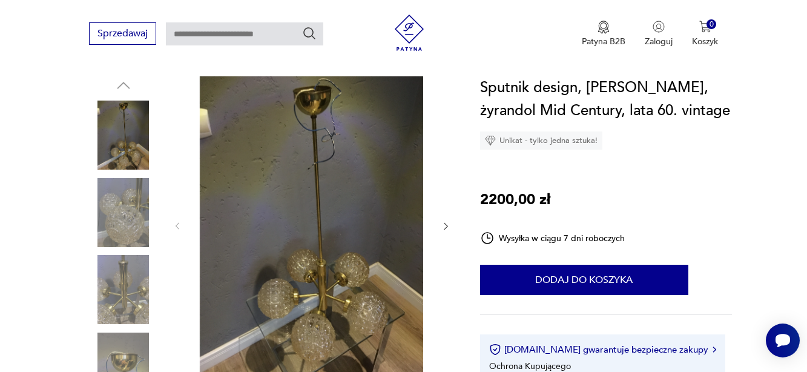
click at [133, 218] on img at bounding box center [123, 212] width 69 height 69
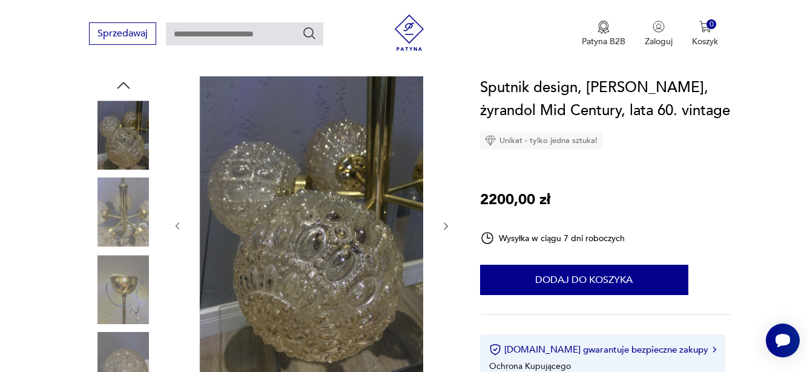
click at [127, 287] on img at bounding box center [123, 289] width 69 height 69
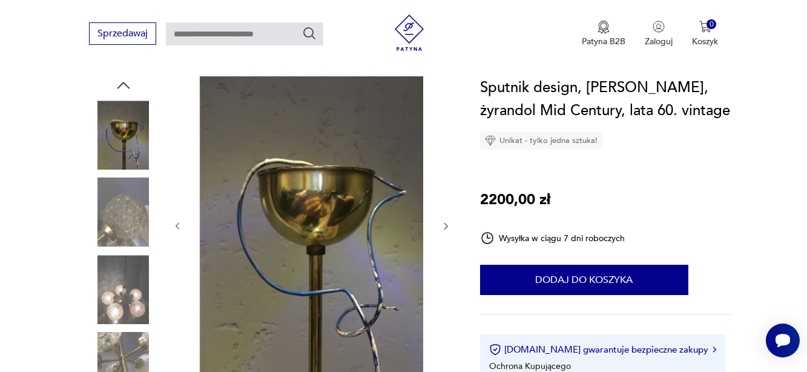
click at [121, 296] on img at bounding box center [123, 289] width 69 height 69
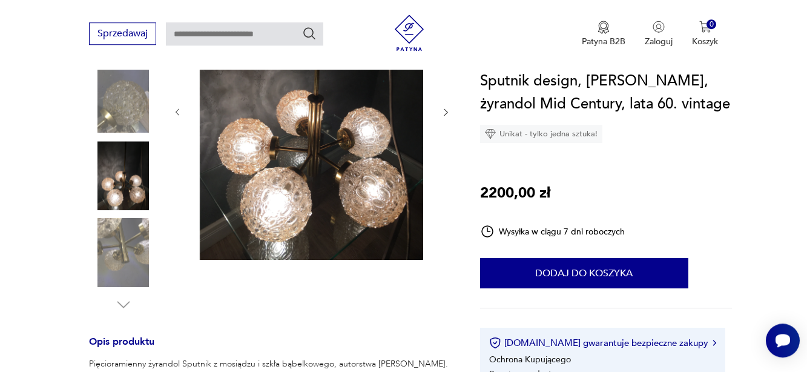
scroll to position [247, 0]
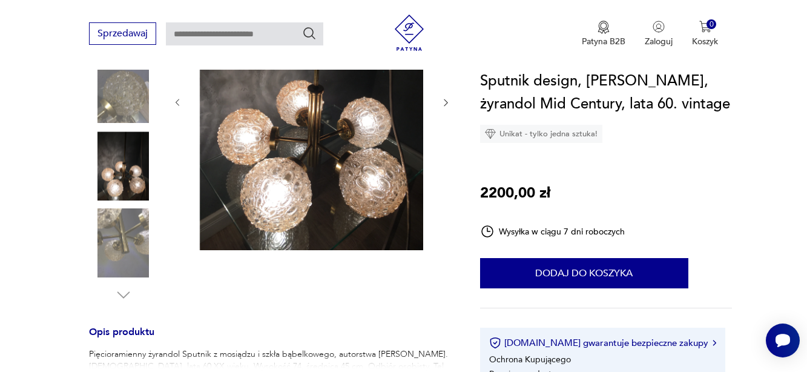
click at [132, 243] on img at bounding box center [123, 243] width 69 height 69
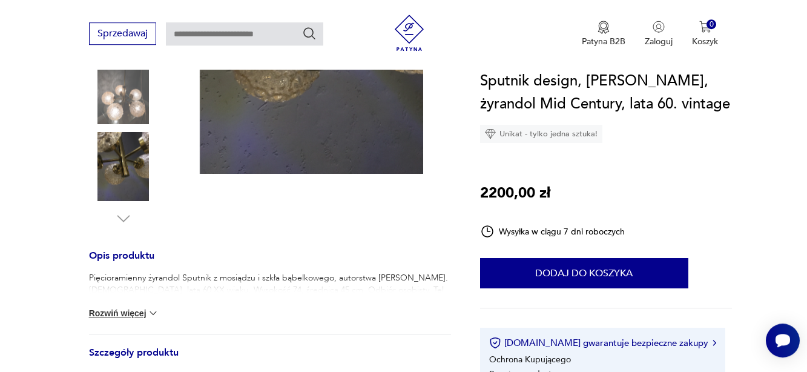
scroll to position [309, 0]
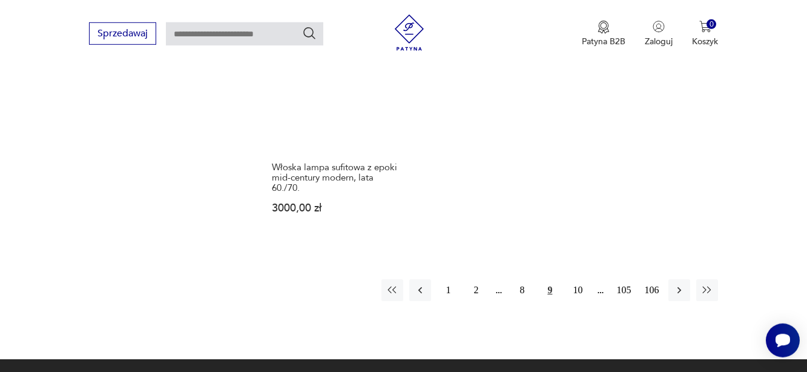
scroll to position [1814, 0]
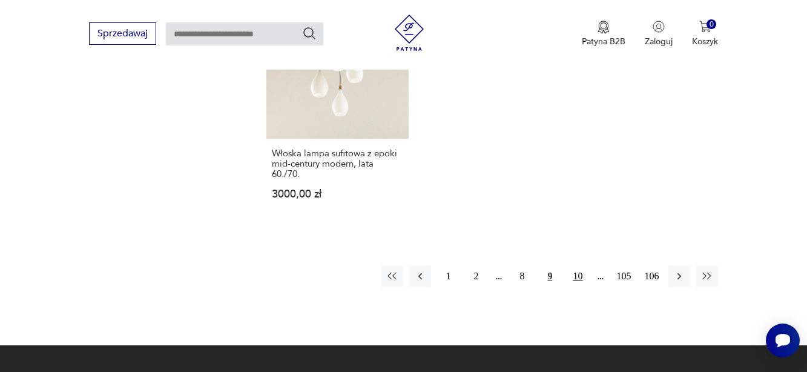
click at [579, 265] on button "10" at bounding box center [578, 276] width 22 height 22
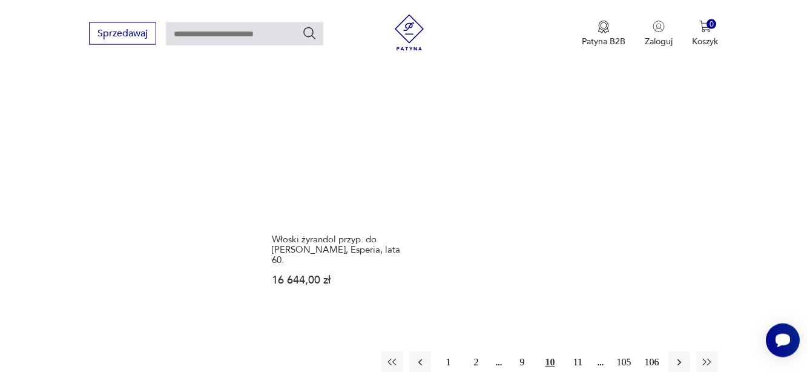
scroll to position [1742, 0]
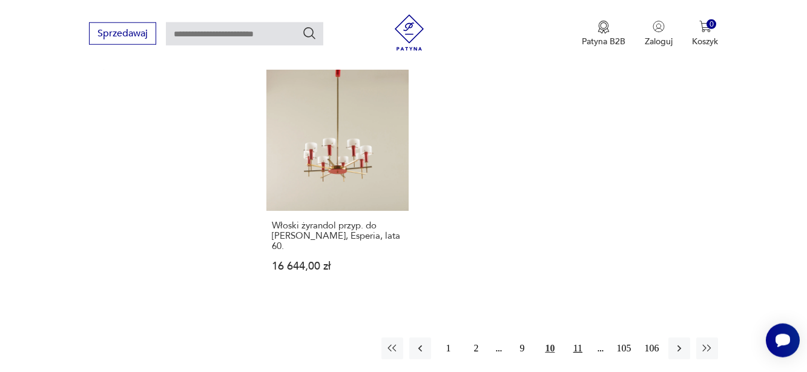
click at [577, 337] on button "11" at bounding box center [578, 348] width 22 height 22
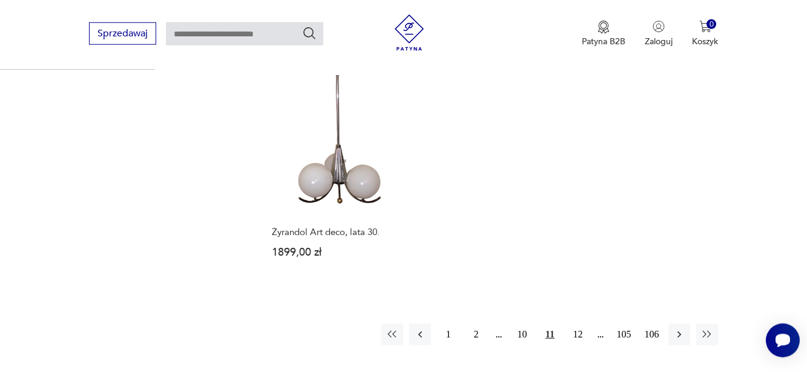
scroll to position [1803, 0]
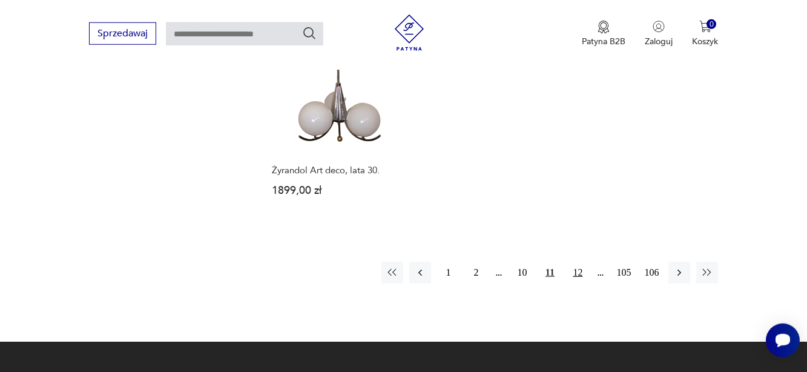
click at [579, 262] on button "12" at bounding box center [578, 273] width 22 height 22
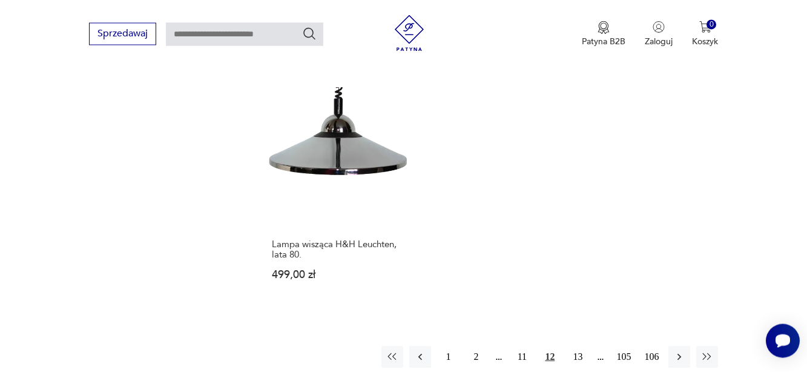
scroll to position [1742, 0]
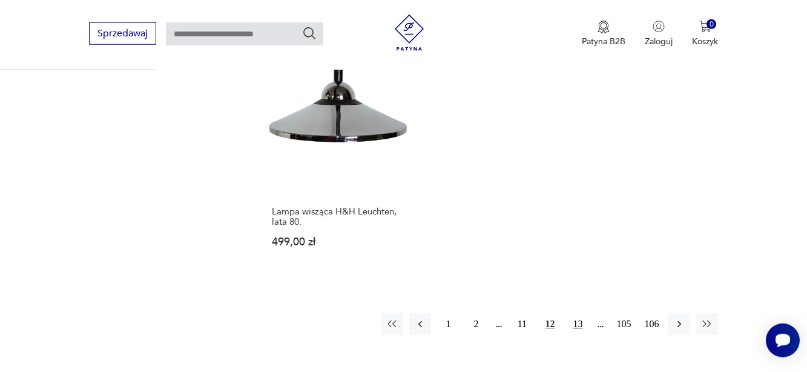
click at [577, 313] on button "13" at bounding box center [578, 324] width 22 height 22
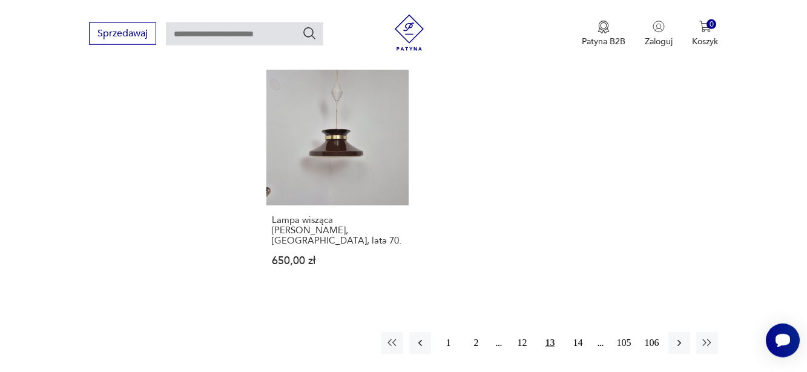
scroll to position [1742, 0]
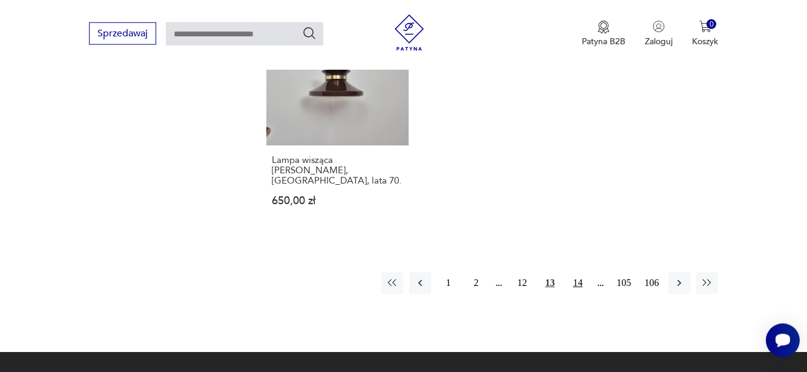
click at [576, 272] on button "14" at bounding box center [578, 283] width 22 height 22
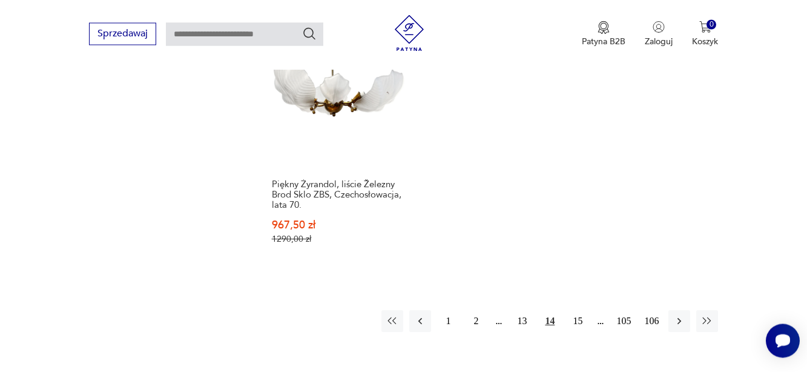
scroll to position [1803, 0]
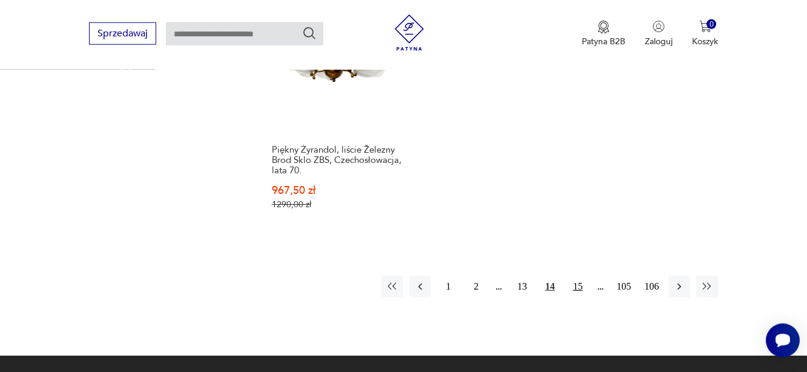
click at [579, 275] on button "15" at bounding box center [578, 286] width 22 height 22
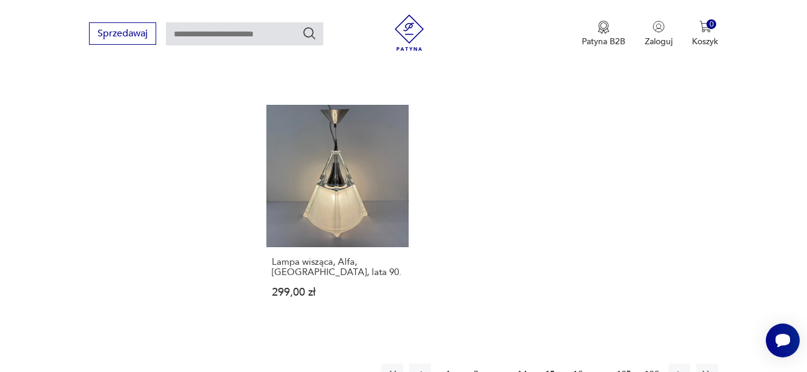
scroll to position [1742, 0]
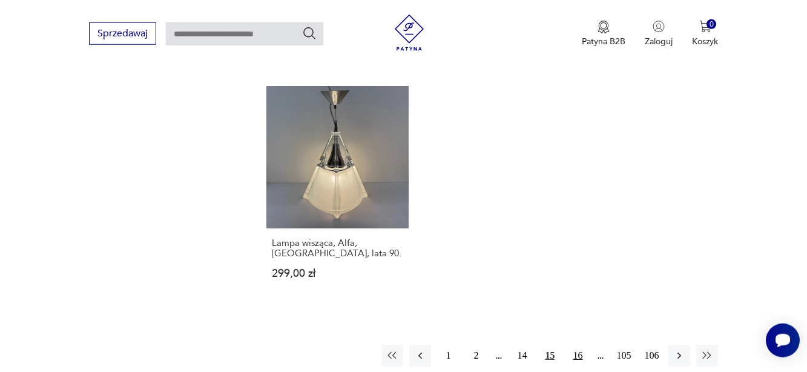
click at [574, 344] on button "16" at bounding box center [578, 355] width 22 height 22
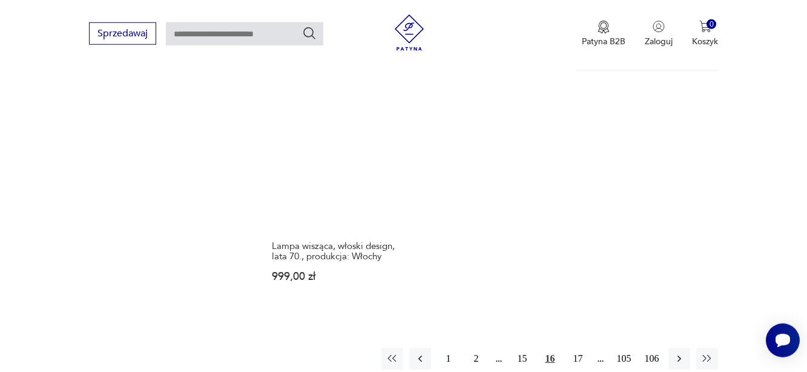
scroll to position [1742, 0]
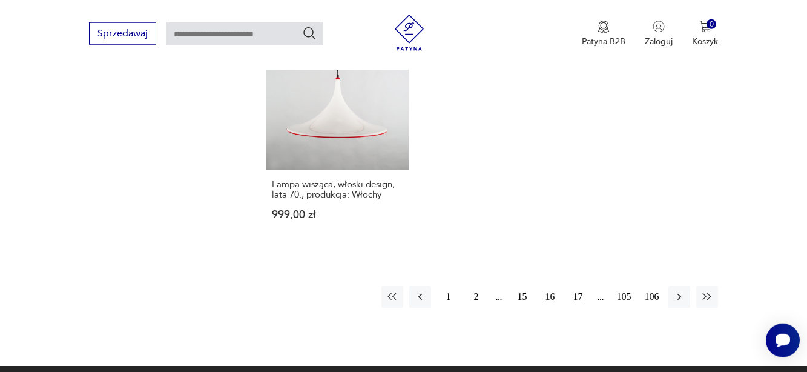
click at [577, 286] on button "17" at bounding box center [578, 297] width 22 height 22
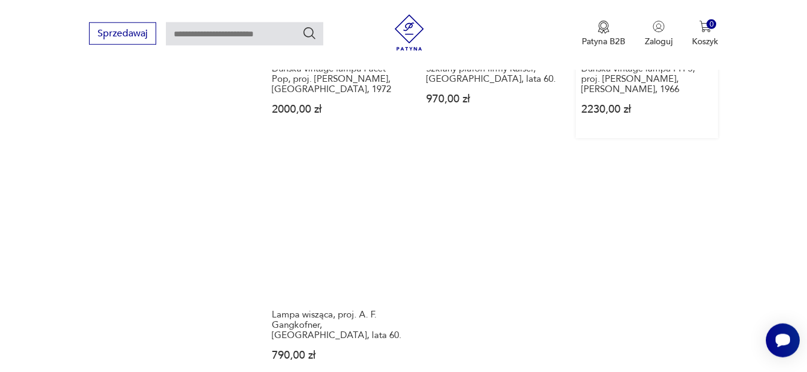
scroll to position [1803, 0]
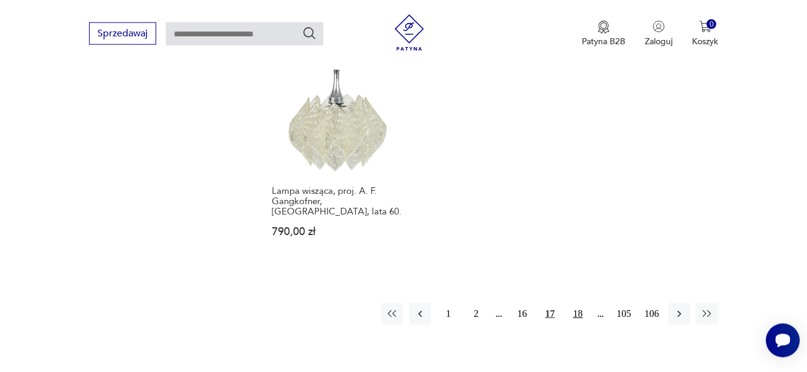
click at [579, 303] on button "18" at bounding box center [578, 314] width 22 height 22
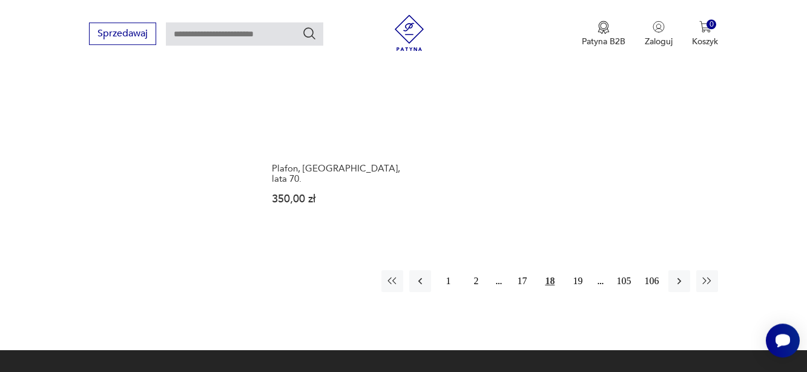
scroll to position [1742, 0]
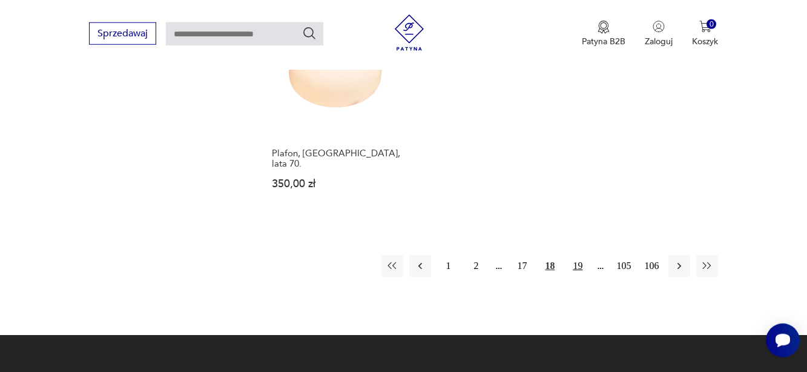
click at [578, 257] on button "19" at bounding box center [578, 266] width 22 height 22
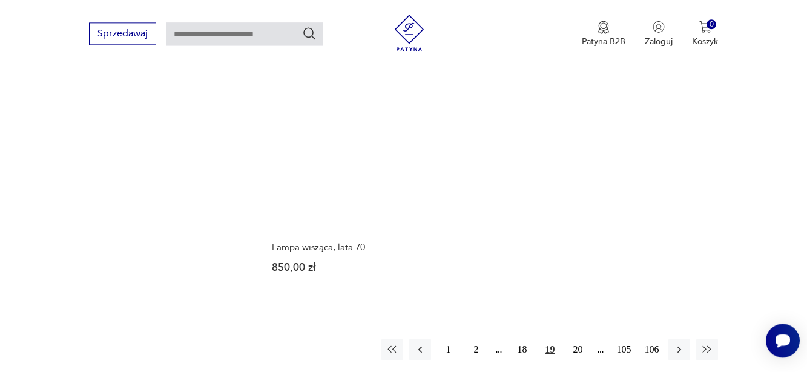
scroll to position [1742, 0]
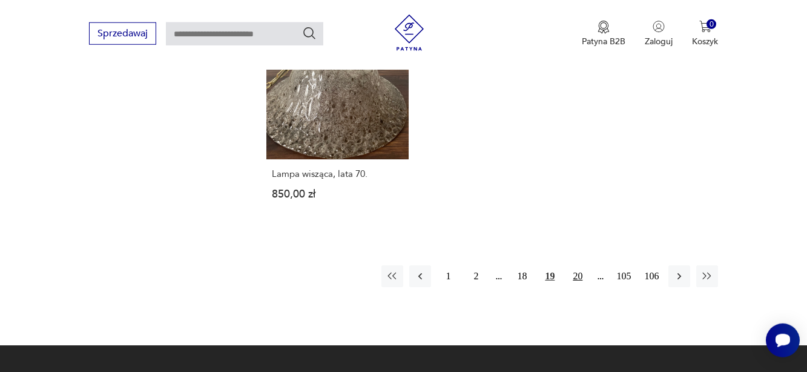
click at [578, 269] on button "20" at bounding box center [578, 276] width 22 height 22
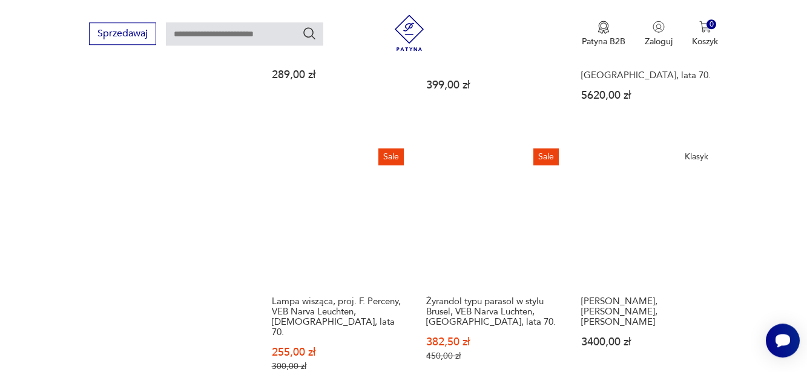
scroll to position [1371, 0]
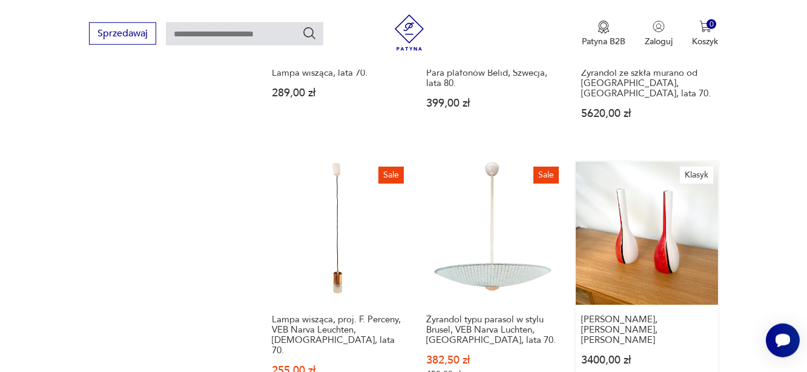
click at [653, 209] on link "[PERSON_NAME], [PERSON_NAME], szkło Murano 3400,00 zł" at bounding box center [647, 287] width 143 height 251
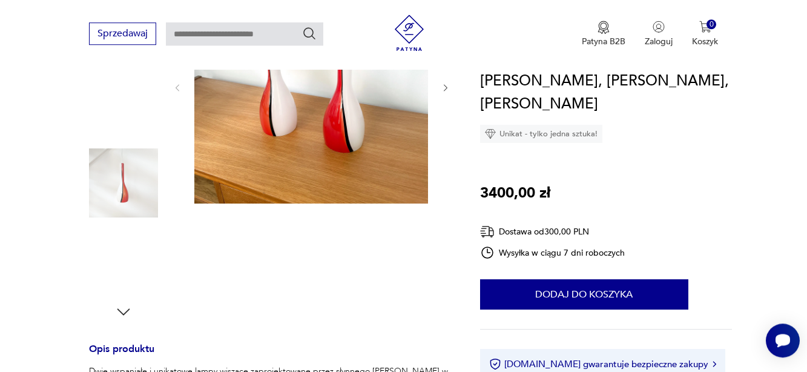
scroll to position [309, 0]
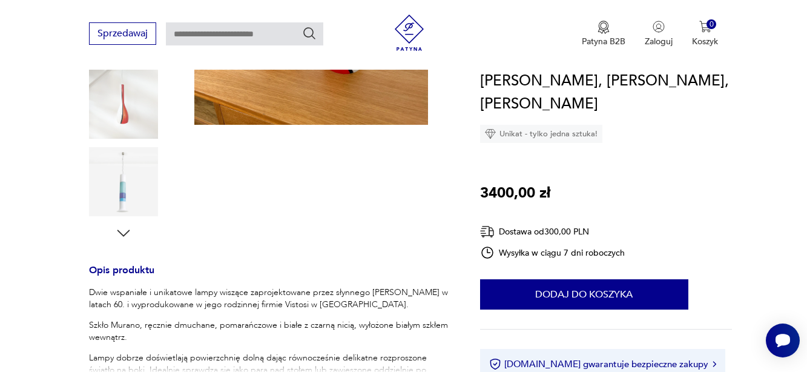
click at [125, 232] on icon "button" at bounding box center [123, 233] width 18 height 18
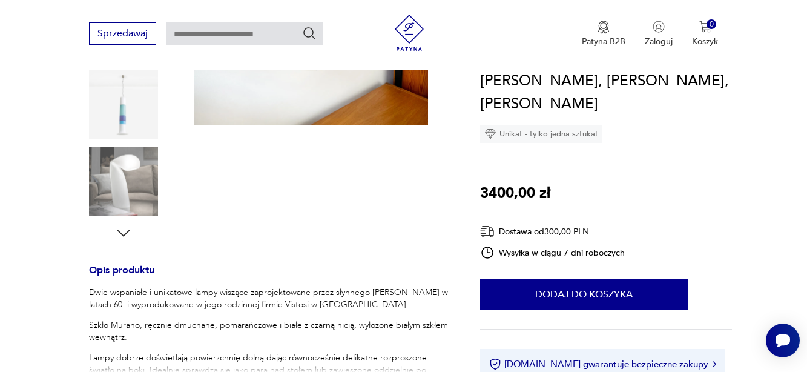
click at [125, 232] on icon "button" at bounding box center [123, 233] width 18 height 18
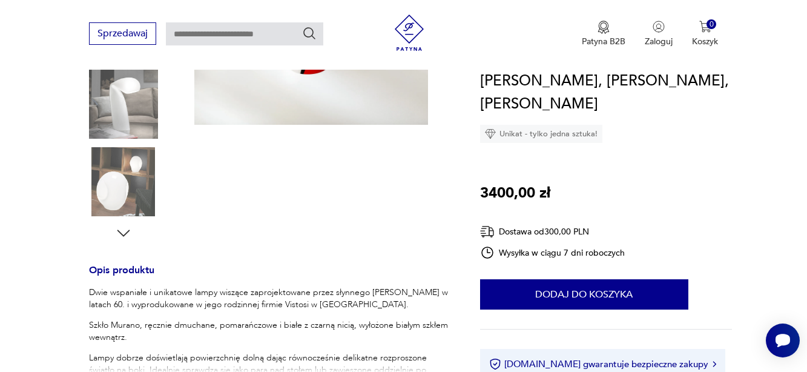
click at [125, 232] on icon "button" at bounding box center [123, 233] width 18 height 18
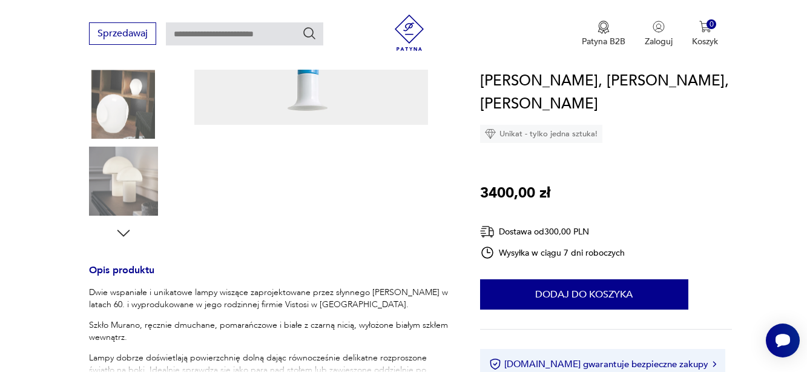
click at [125, 232] on icon "button" at bounding box center [123, 233] width 18 height 18
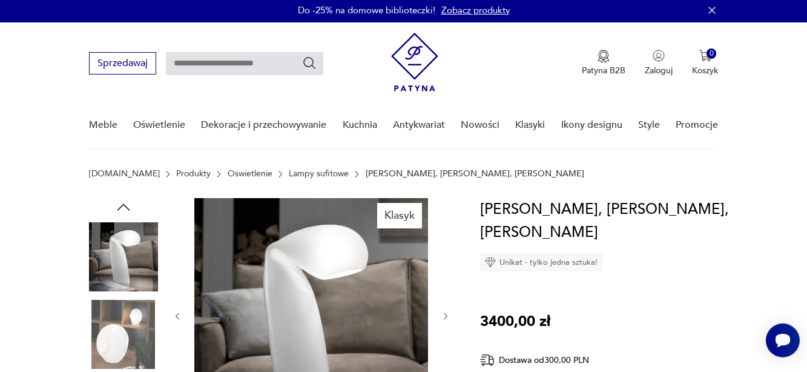
scroll to position [0, 0]
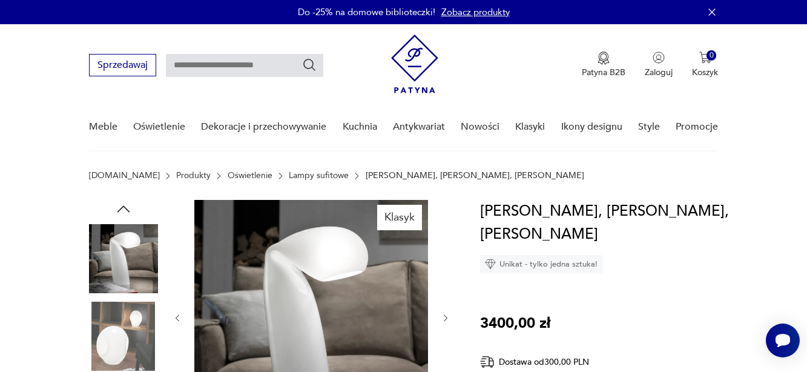
click at [122, 206] on icon "button" at bounding box center [123, 209] width 18 height 18
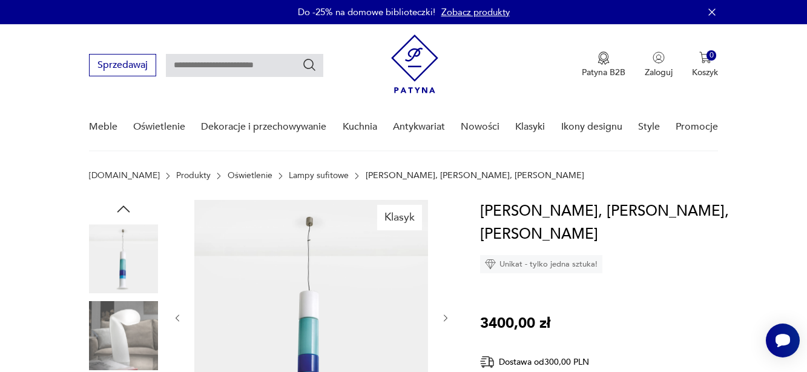
click at [122, 206] on icon "button" at bounding box center [123, 209] width 18 height 18
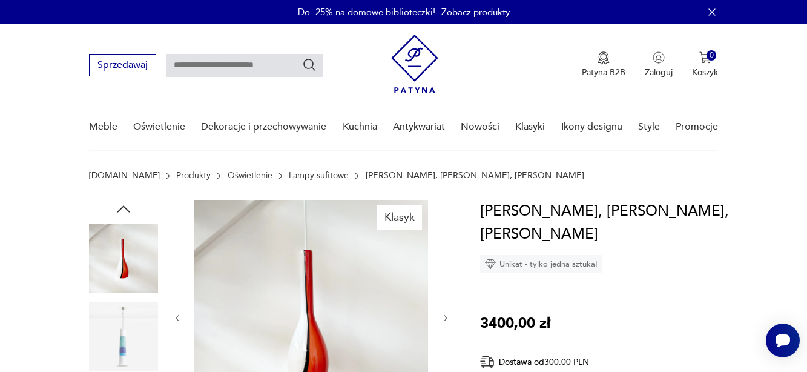
click at [122, 206] on icon "button" at bounding box center [123, 209] width 18 height 18
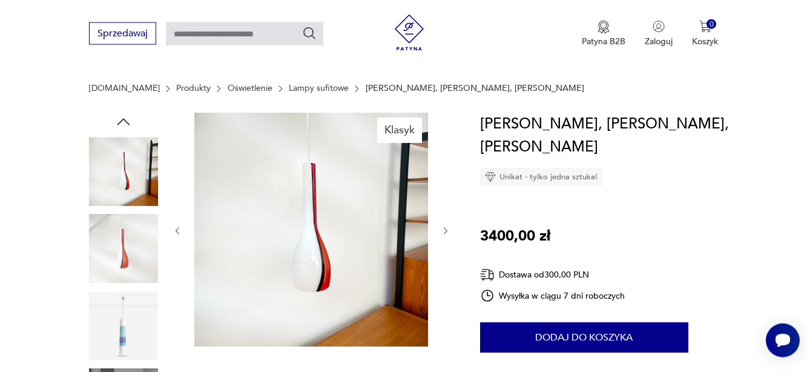
scroll to position [62, 0]
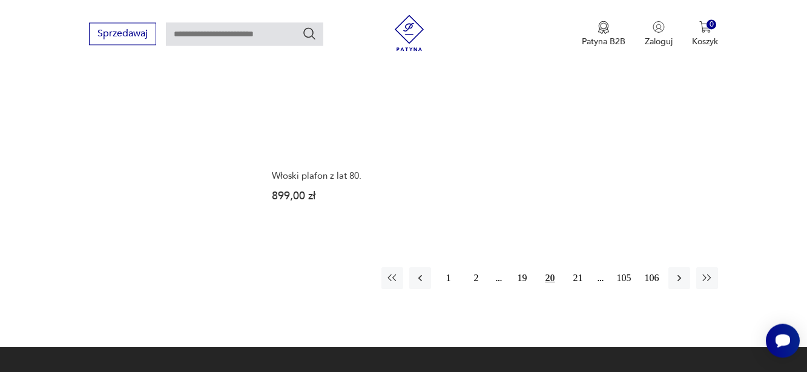
scroll to position [1800, 0]
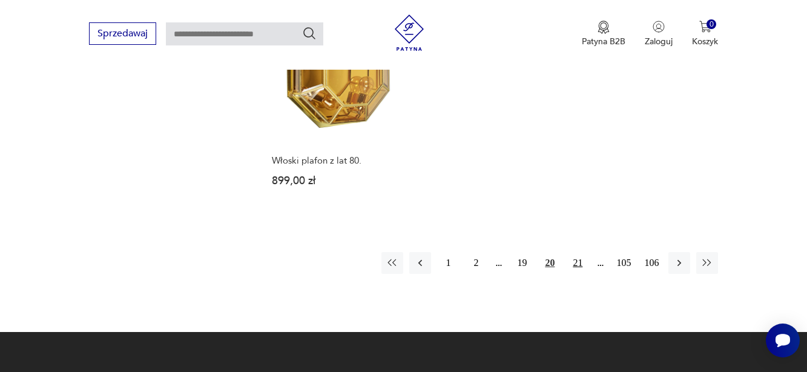
click at [578, 252] on button "21" at bounding box center [578, 263] width 22 height 22
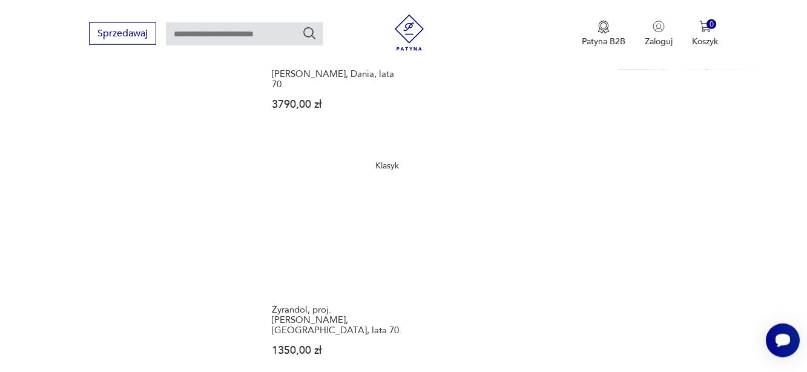
scroll to position [1680, 0]
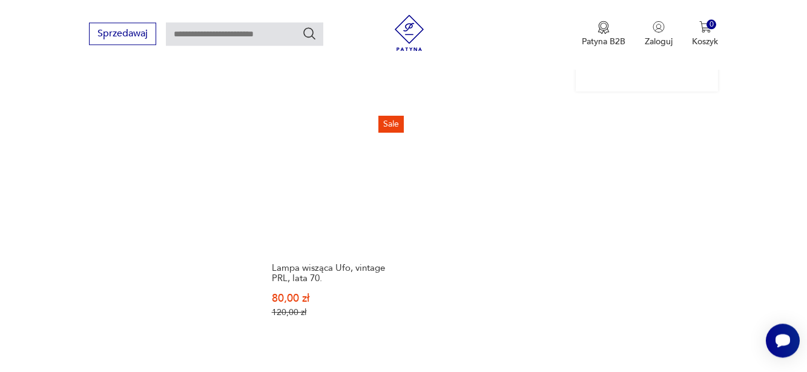
scroll to position [1742, 0]
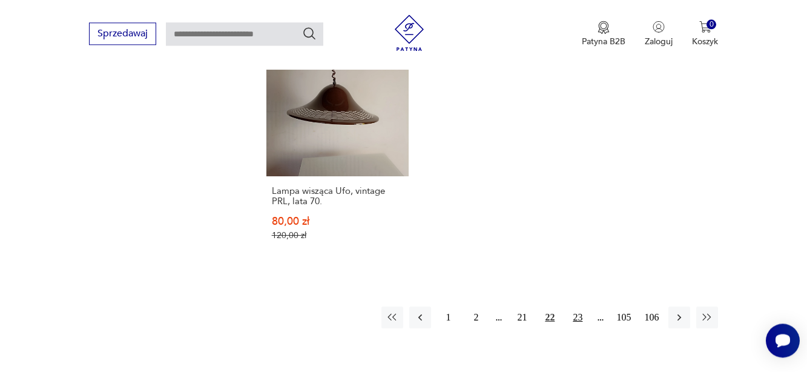
click at [575, 306] on button "23" at bounding box center [578, 317] width 22 height 22
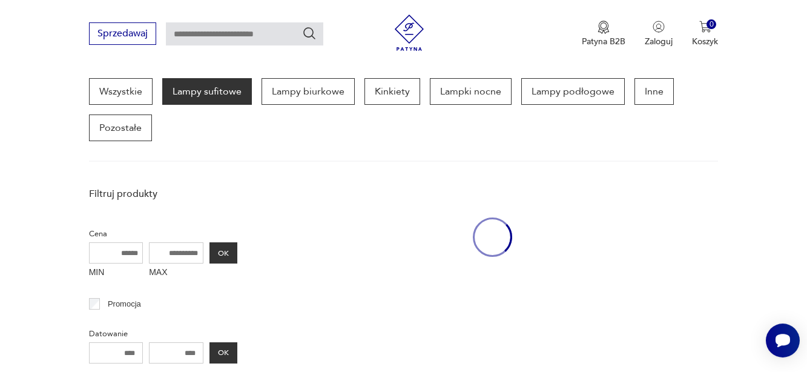
scroll to position [321, 0]
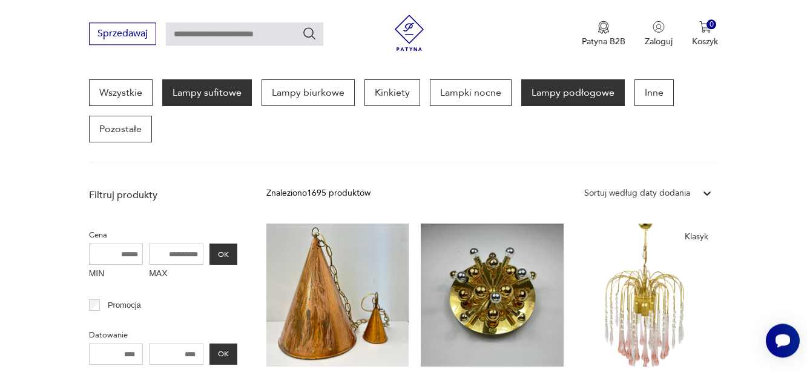
click at [568, 93] on p "Lampy podłogowe" at bounding box center [573, 92] width 104 height 27
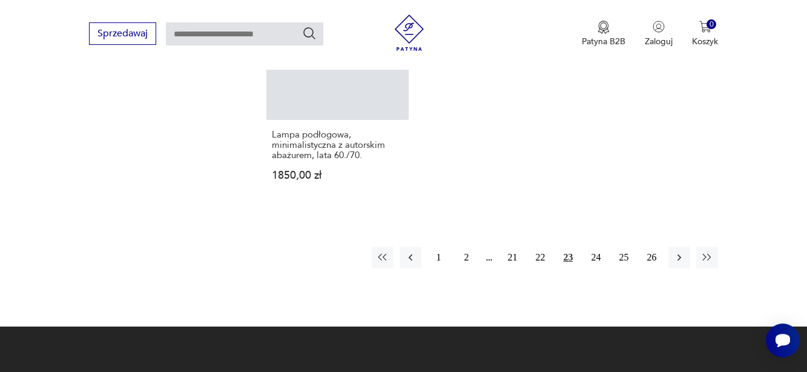
scroll to position [1803, 0]
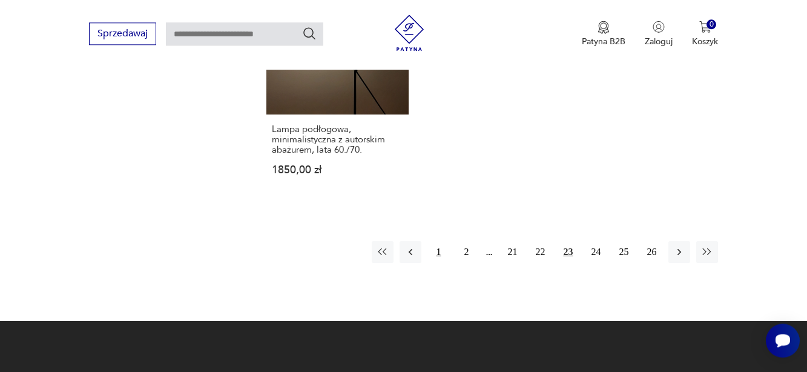
click at [439, 241] on button "1" at bounding box center [438, 252] width 22 height 22
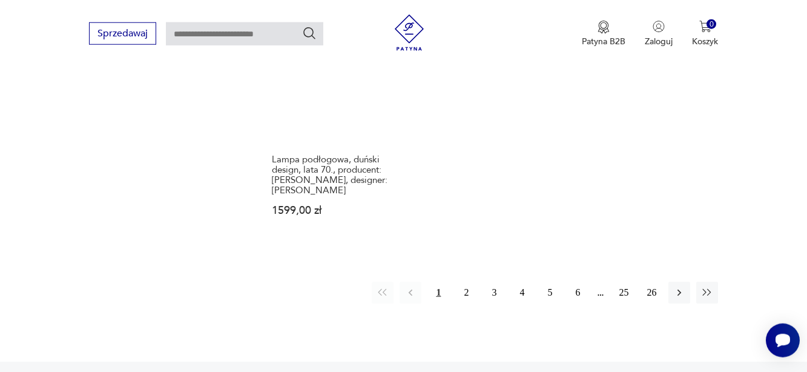
scroll to position [1803, 0]
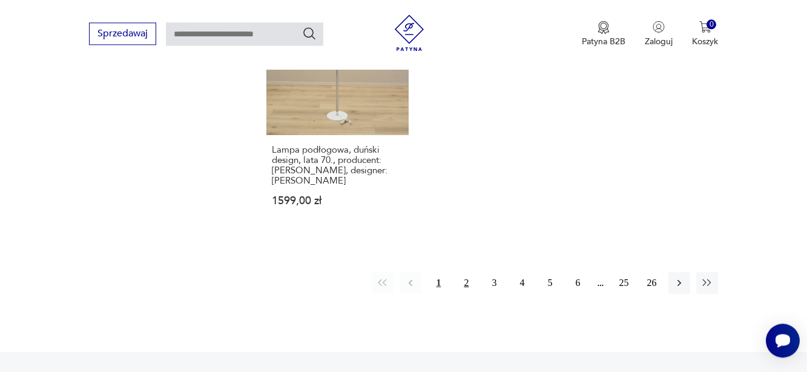
click at [465, 273] on button "2" at bounding box center [466, 283] width 22 height 22
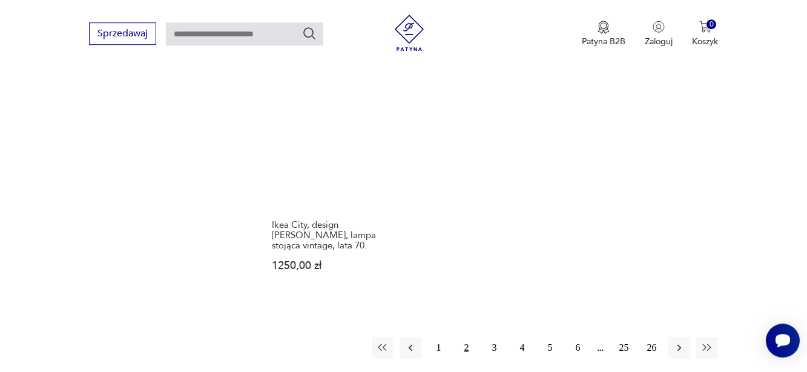
scroll to position [1742, 0]
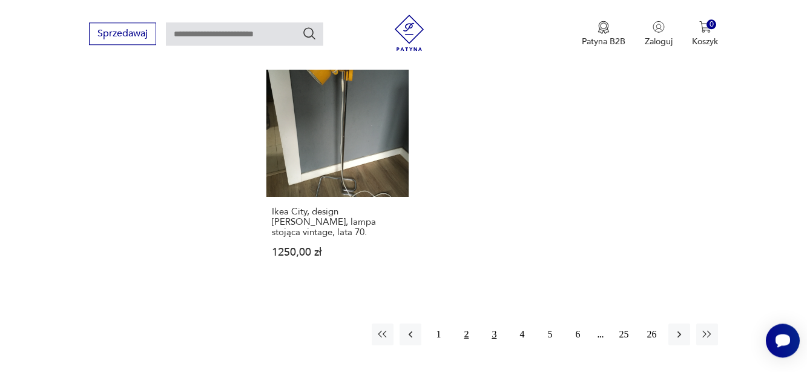
click at [498, 323] on button "3" at bounding box center [494, 334] width 22 height 22
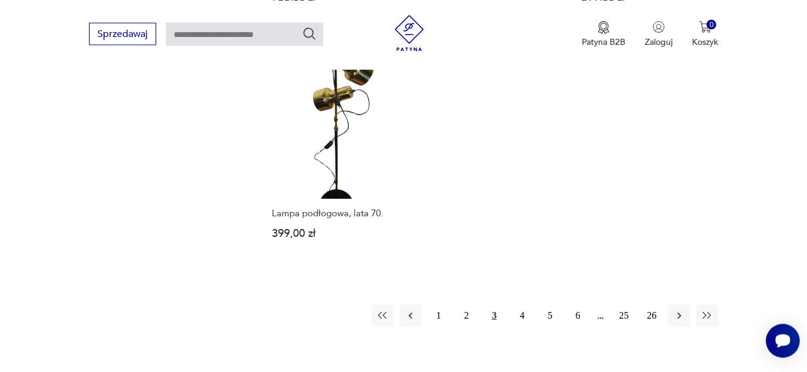
scroll to position [1742, 0]
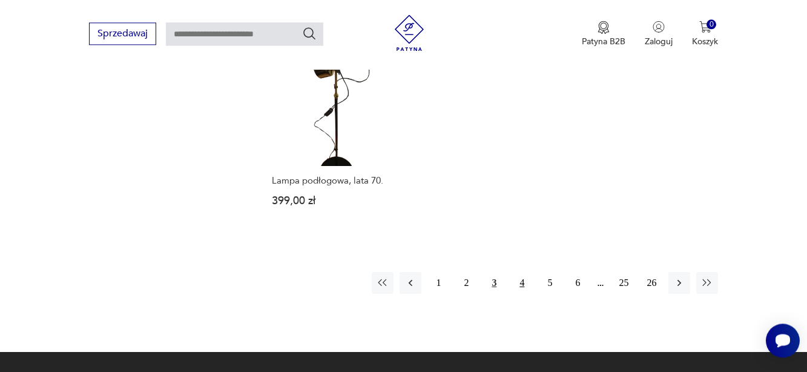
click at [522, 284] on button "4" at bounding box center [522, 283] width 22 height 22
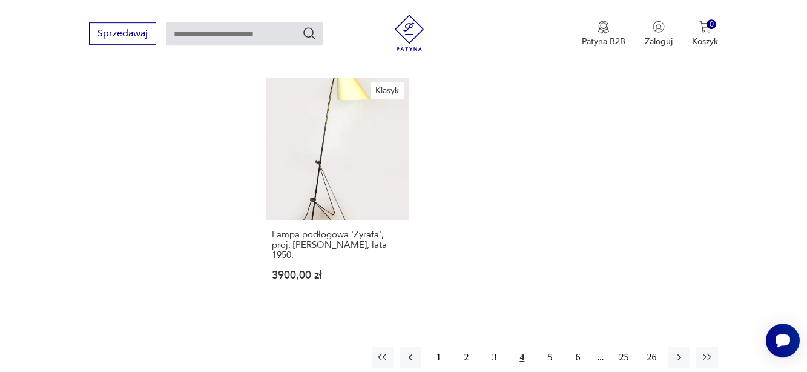
scroll to position [1742, 0]
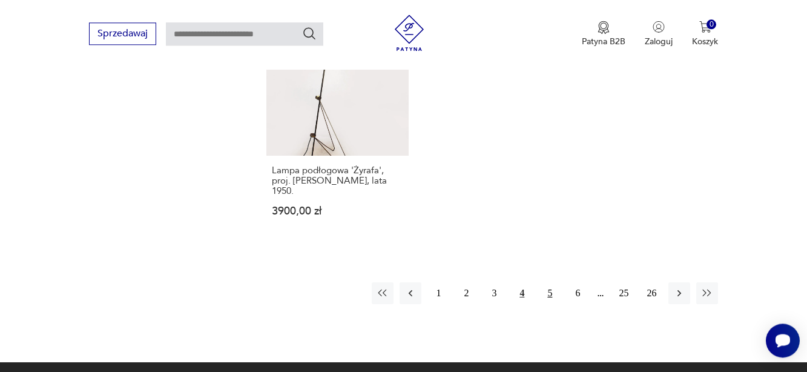
click at [550, 287] on button "5" at bounding box center [550, 293] width 22 height 22
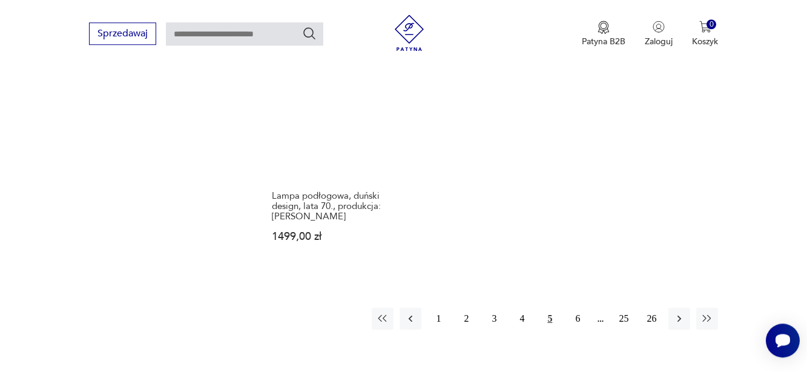
scroll to position [1742, 0]
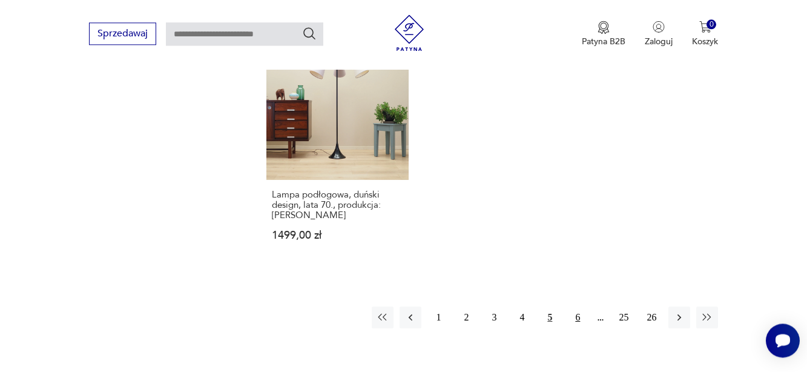
click at [579, 319] on button "6" at bounding box center [578, 317] width 22 height 22
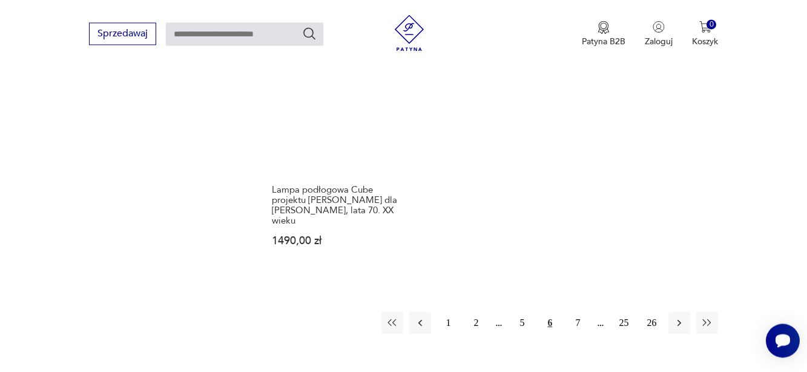
scroll to position [1742, 0]
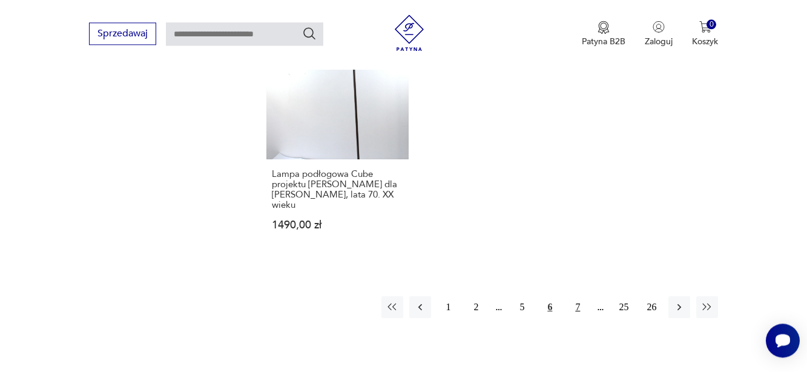
click at [578, 307] on button "7" at bounding box center [578, 307] width 22 height 22
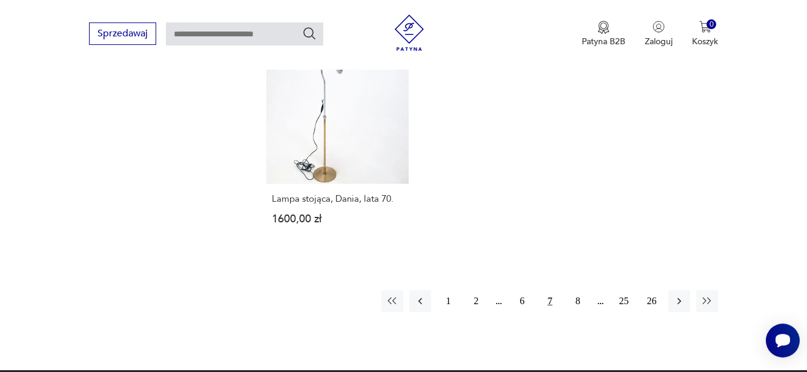
scroll to position [1742, 0]
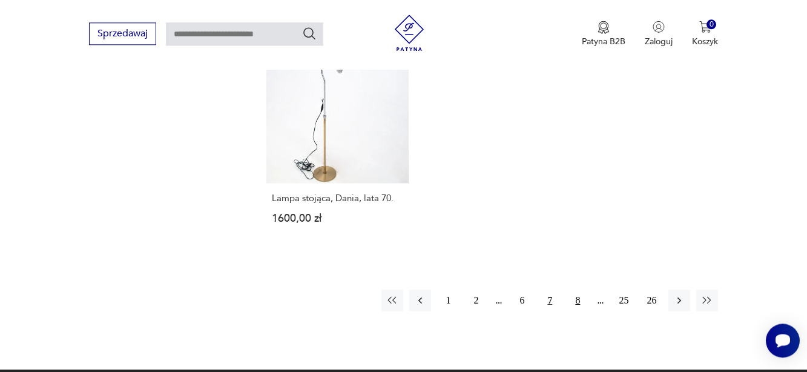
click at [579, 297] on button "8" at bounding box center [578, 300] width 22 height 22
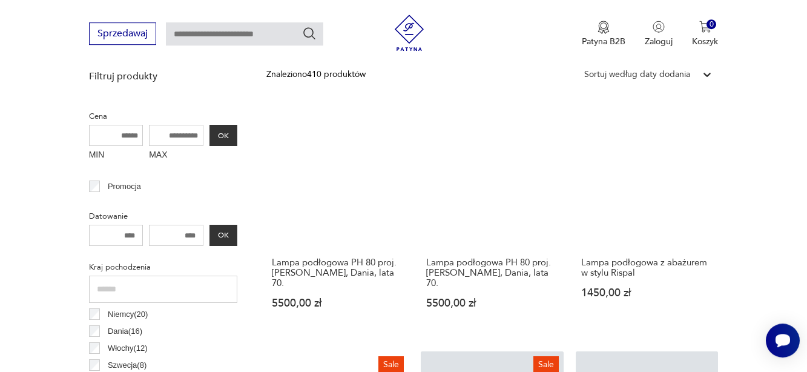
scroll to position [445, 0]
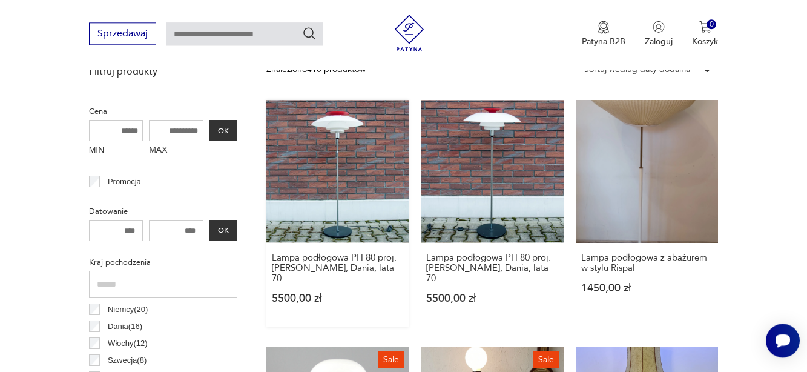
click at [336, 171] on link "Lampa podłogowa PH 80 proj. [PERSON_NAME], Dania, lata 70. 5500,00 zł" at bounding box center [337, 213] width 143 height 227
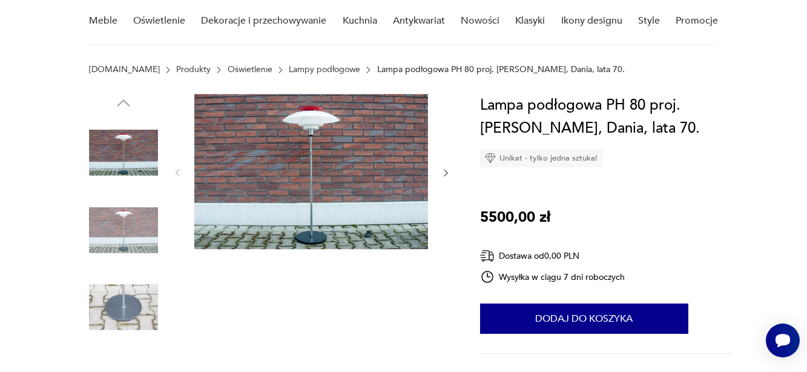
scroll to position [123, 0]
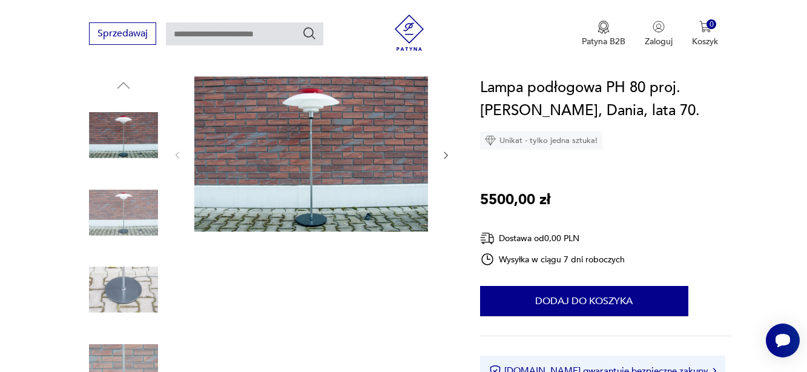
click at [120, 294] on img at bounding box center [123, 289] width 69 height 69
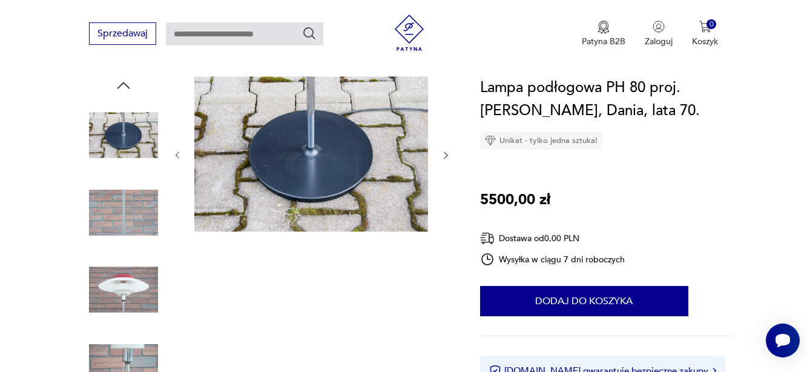
click at [121, 293] on img at bounding box center [123, 289] width 69 height 69
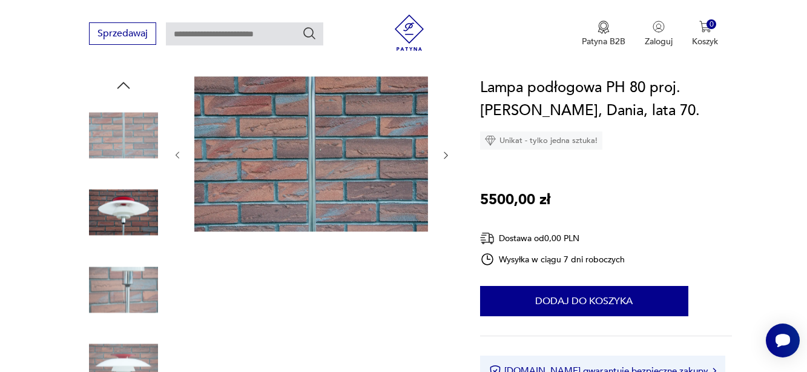
click at [130, 216] on img at bounding box center [123, 212] width 69 height 69
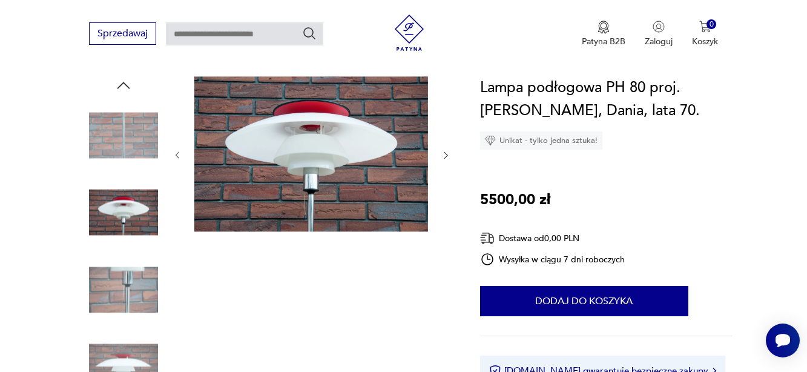
click at [121, 278] on img at bounding box center [123, 289] width 69 height 69
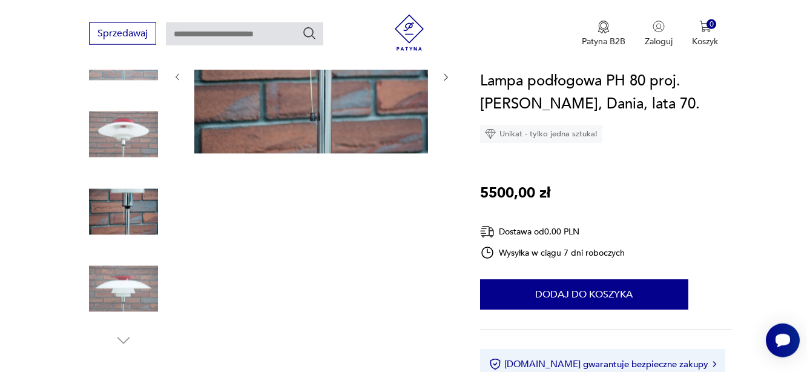
scroll to position [247, 0]
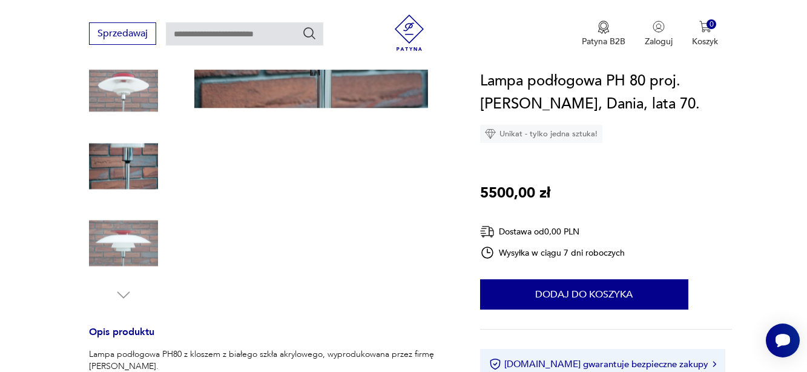
click at [124, 251] on img at bounding box center [123, 243] width 69 height 69
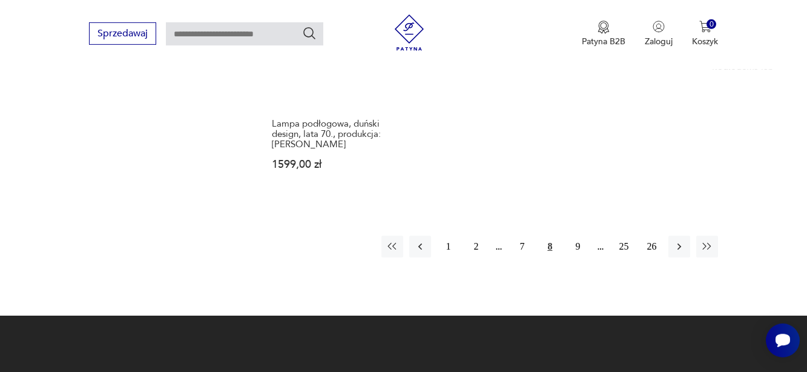
scroll to position [1803, 0]
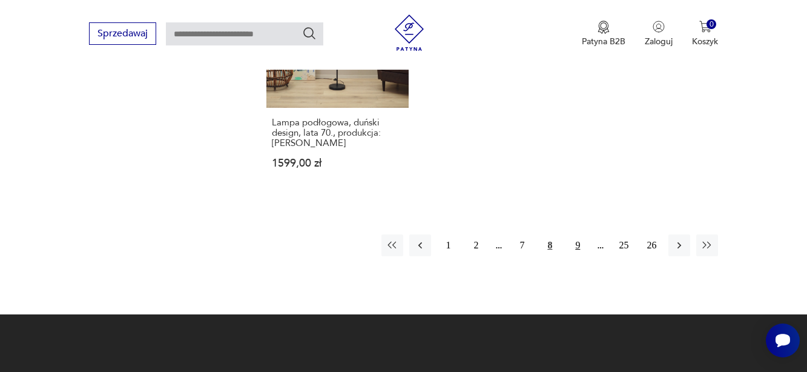
click at [575, 234] on button "9" at bounding box center [578, 245] width 22 height 22
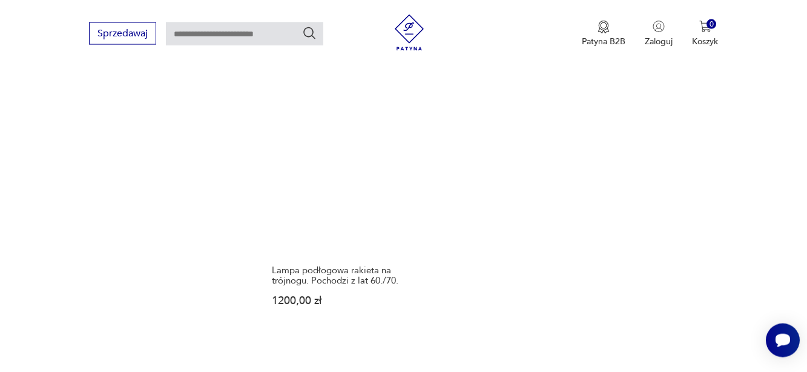
scroll to position [1742, 0]
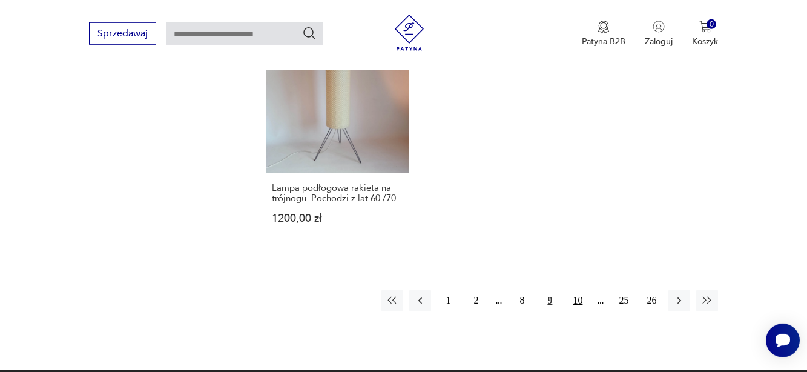
click at [581, 291] on button "10" at bounding box center [578, 300] width 22 height 22
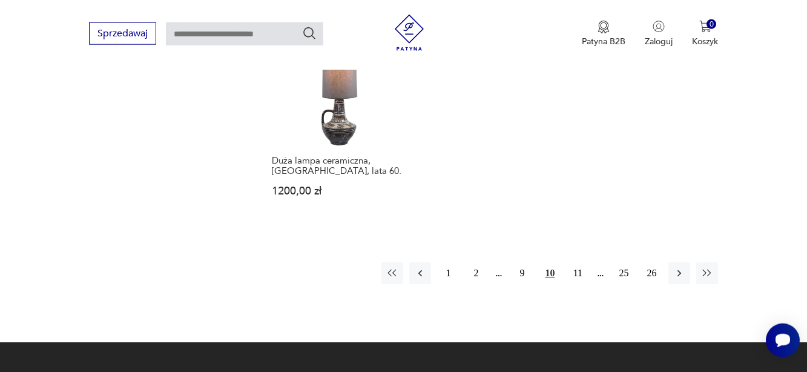
scroll to position [1803, 0]
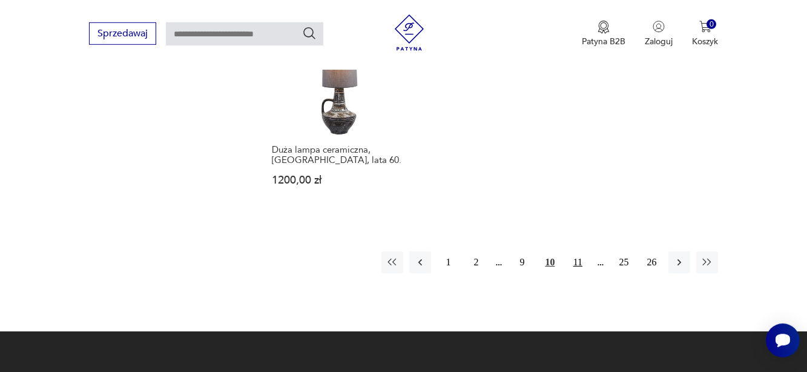
click at [575, 251] on button "11" at bounding box center [578, 262] width 22 height 22
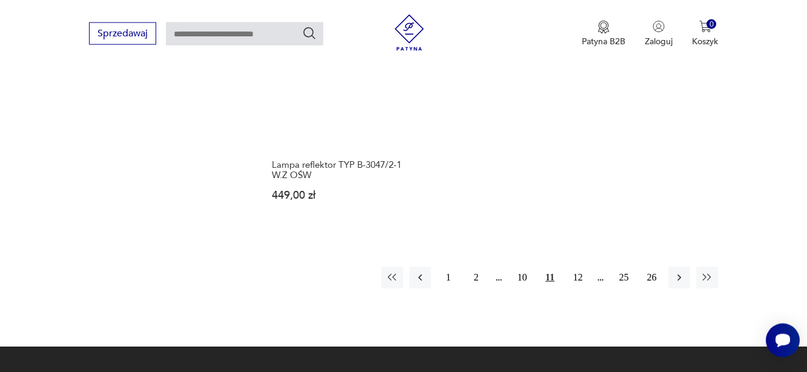
scroll to position [1742, 0]
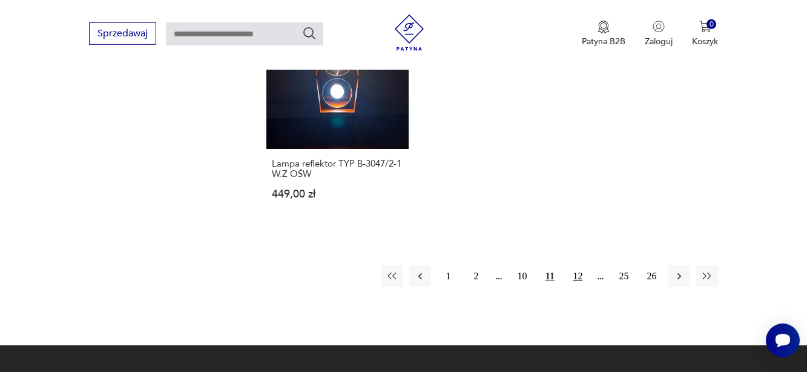
click at [578, 274] on button "12" at bounding box center [578, 276] width 22 height 22
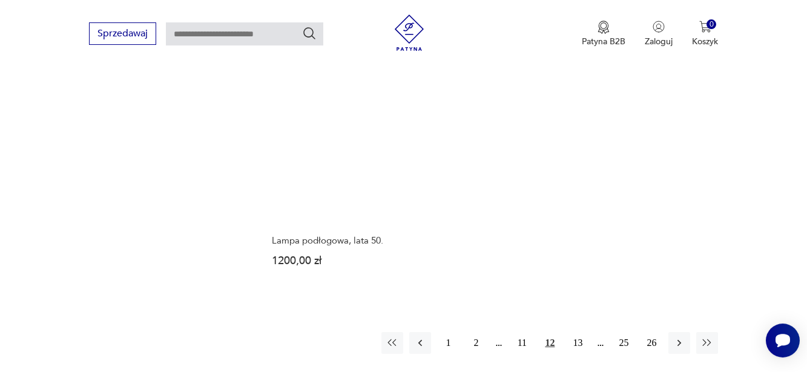
scroll to position [1680, 0]
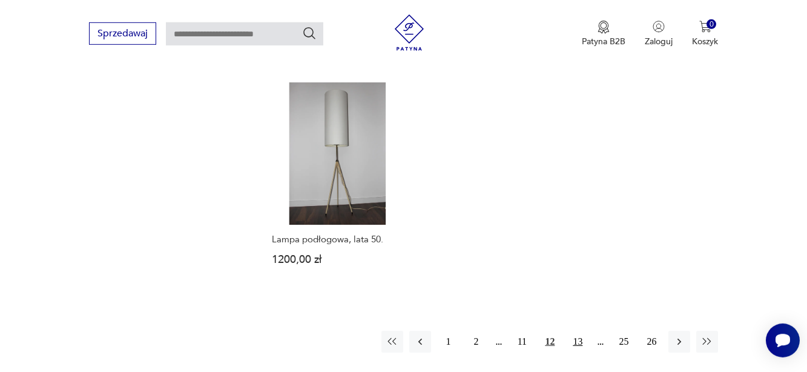
click at [579, 339] on button "13" at bounding box center [578, 342] width 22 height 22
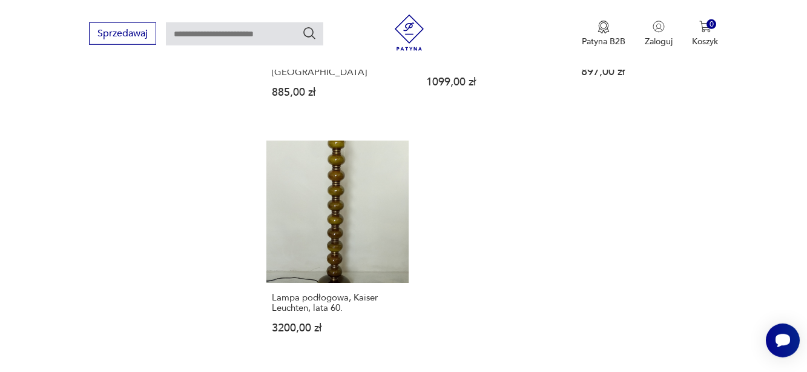
scroll to position [1680, 0]
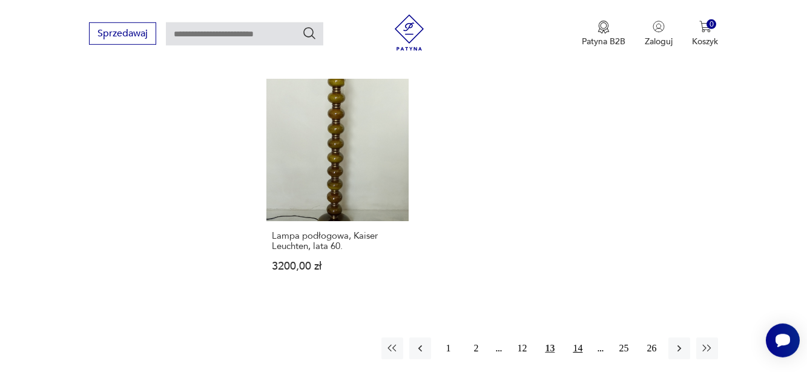
click at [579, 337] on button "14" at bounding box center [578, 348] width 22 height 22
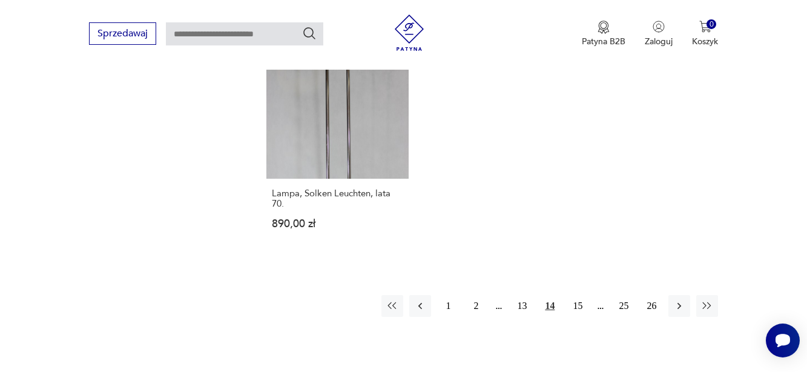
scroll to position [1742, 0]
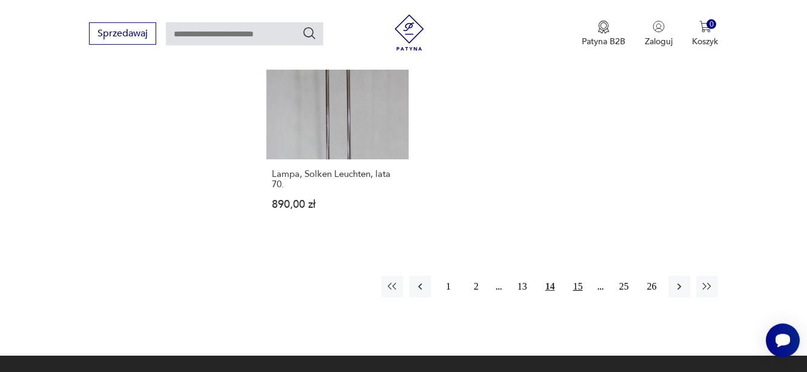
click at [581, 275] on button "15" at bounding box center [578, 286] width 22 height 22
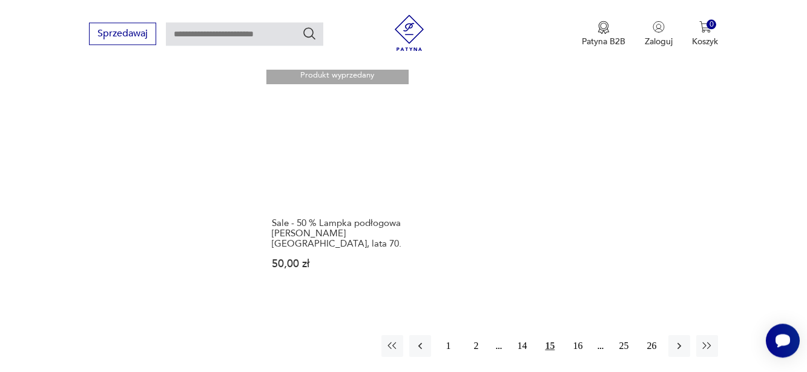
scroll to position [1680, 0]
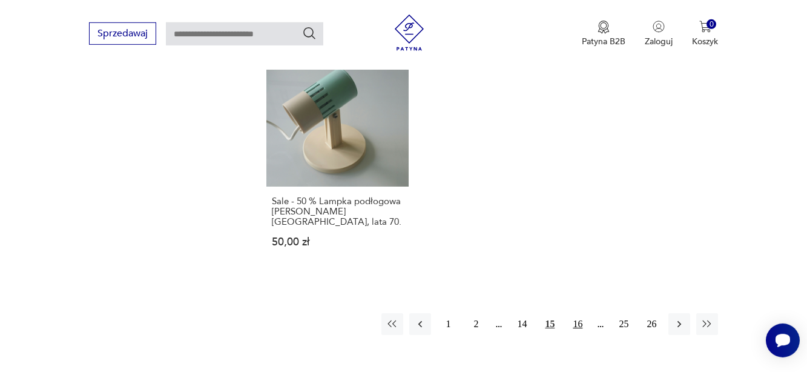
click at [578, 313] on button "16" at bounding box center [578, 324] width 22 height 22
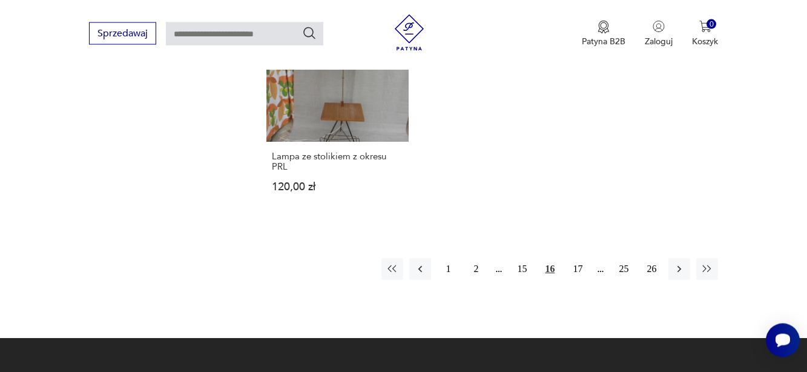
scroll to position [1742, 0]
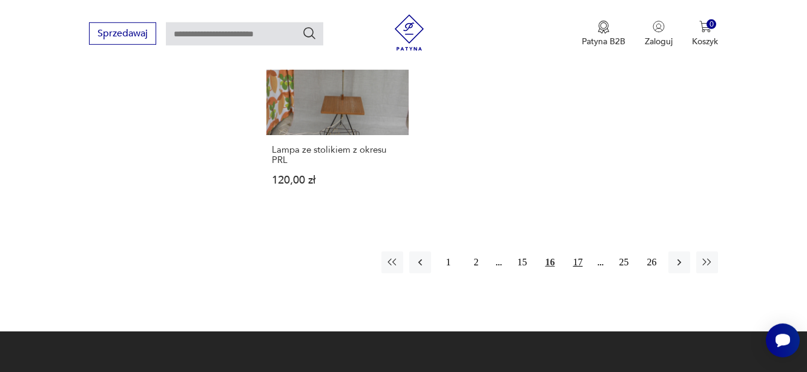
click at [581, 251] on button "17" at bounding box center [578, 262] width 22 height 22
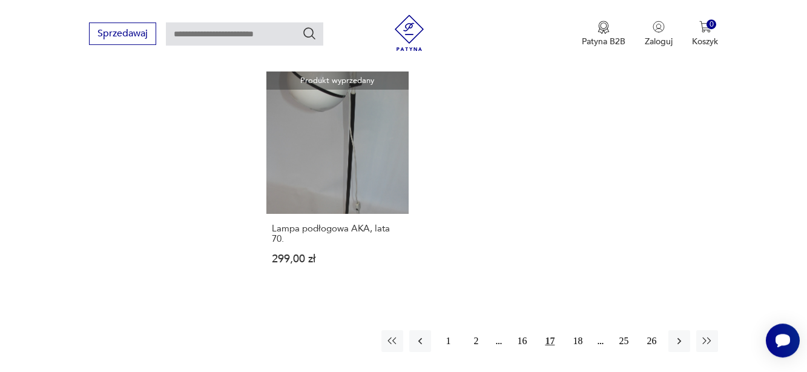
scroll to position [1680, 0]
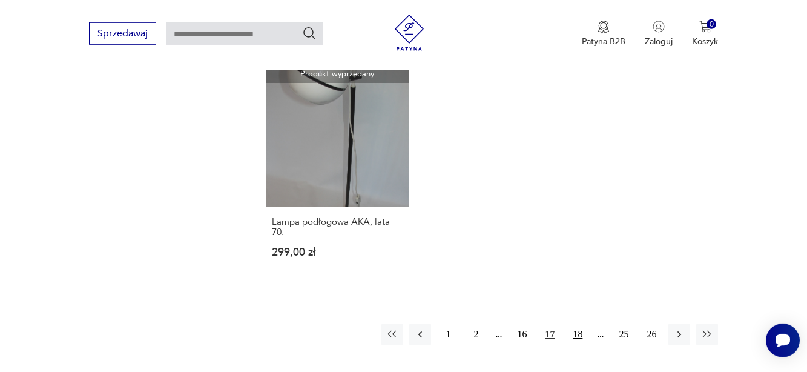
click at [577, 324] on button "18" at bounding box center [578, 334] width 22 height 22
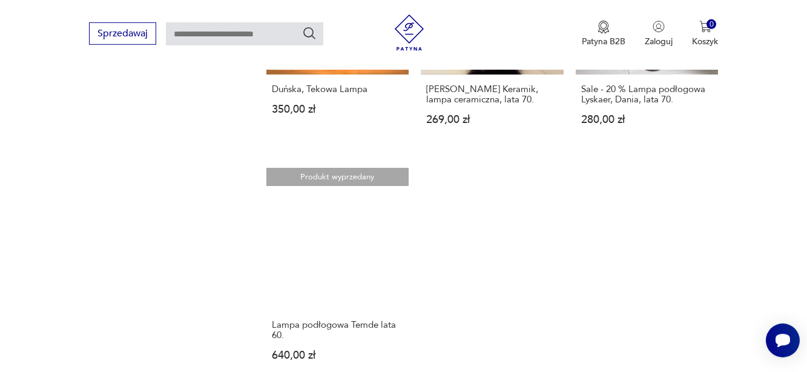
scroll to position [1680, 0]
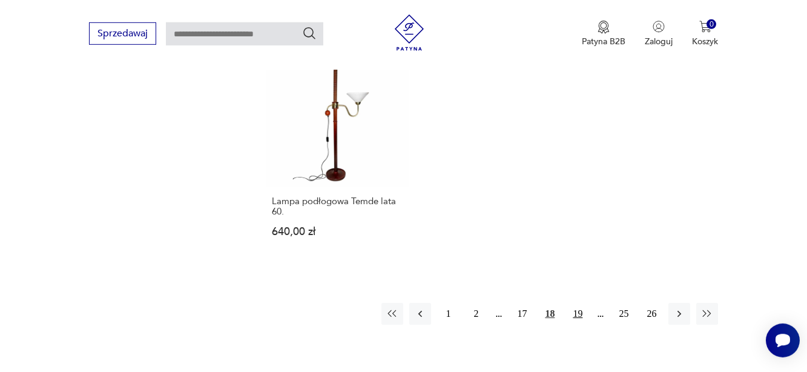
click at [583, 311] on button "19" at bounding box center [578, 314] width 22 height 22
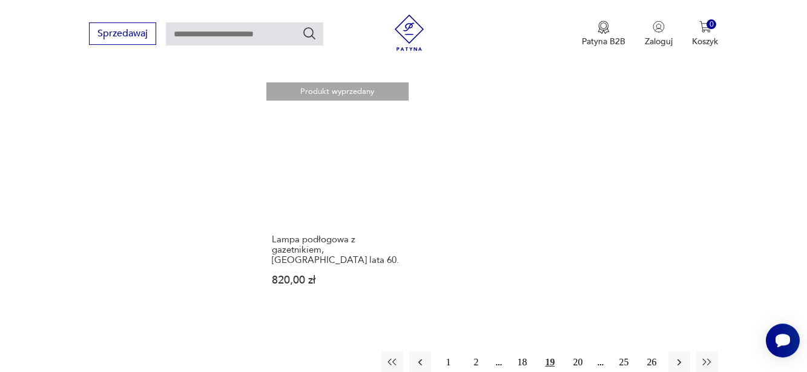
scroll to position [1680, 0]
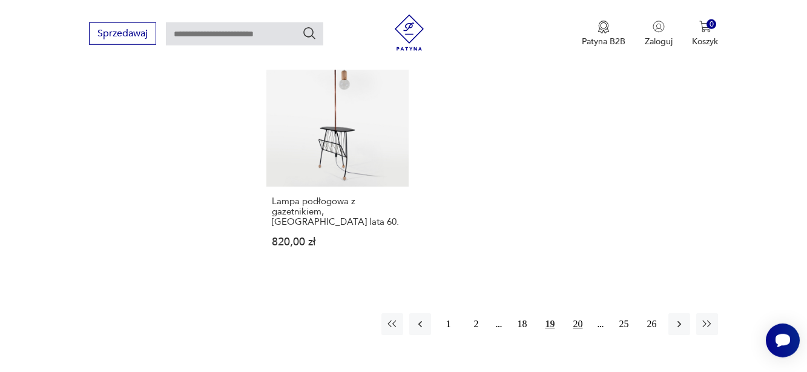
click at [576, 313] on button "20" at bounding box center [578, 324] width 22 height 22
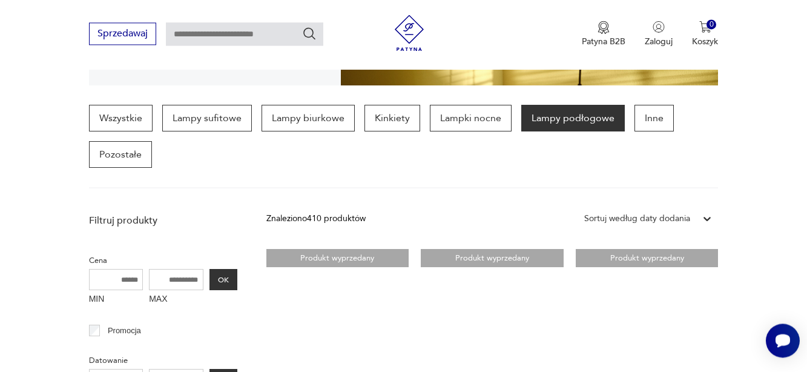
scroll to position [260, 0]
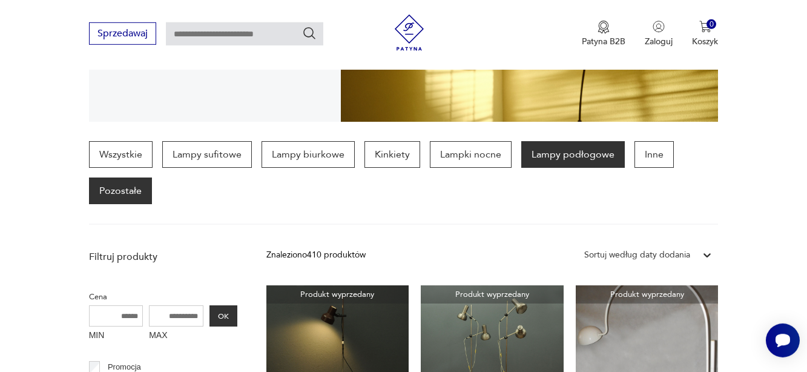
click at [121, 188] on p "Pozostałe" at bounding box center [120, 190] width 63 height 27
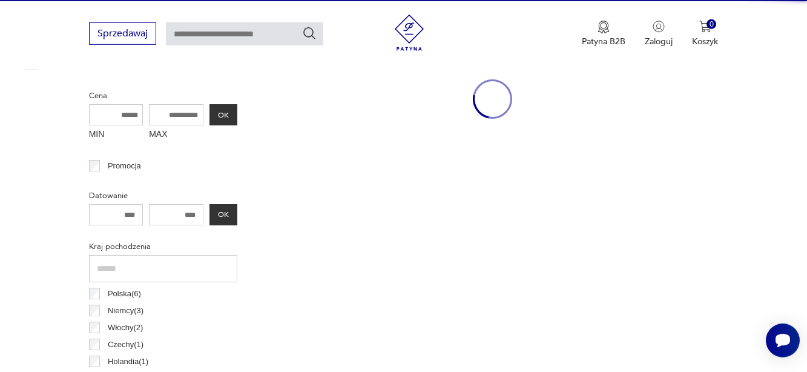
scroll to position [120, 0]
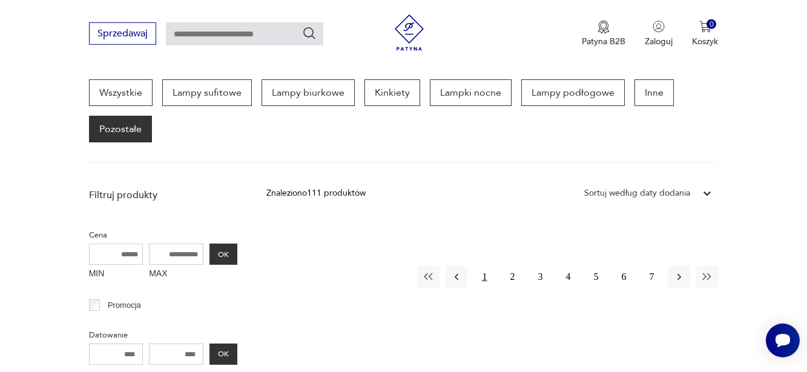
click at [486, 279] on button "1" at bounding box center [484, 277] width 22 height 22
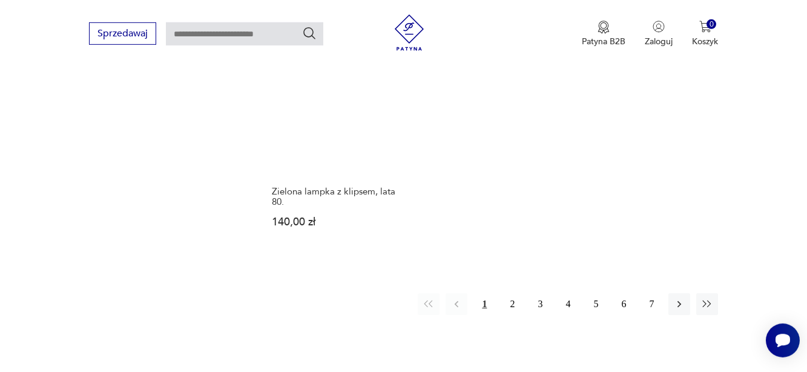
scroll to position [1602, 0]
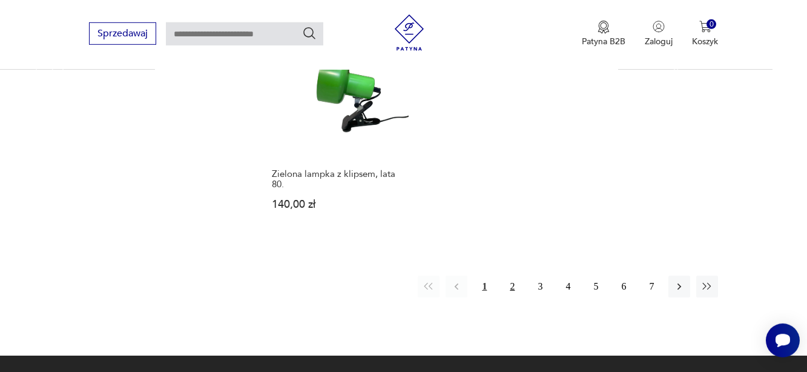
click at [513, 275] on button "2" at bounding box center [512, 286] width 22 height 22
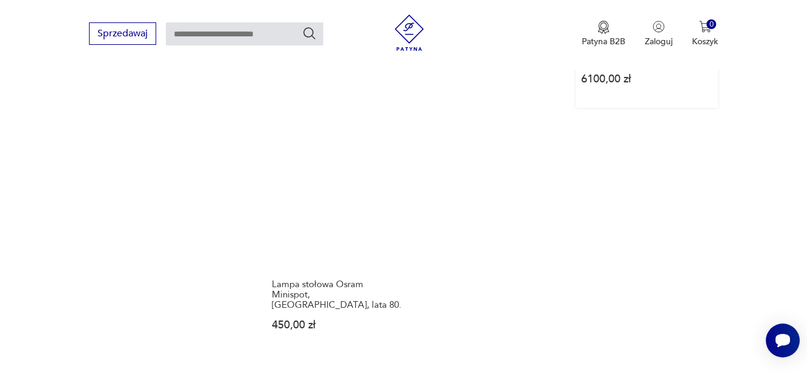
scroll to position [1479, 0]
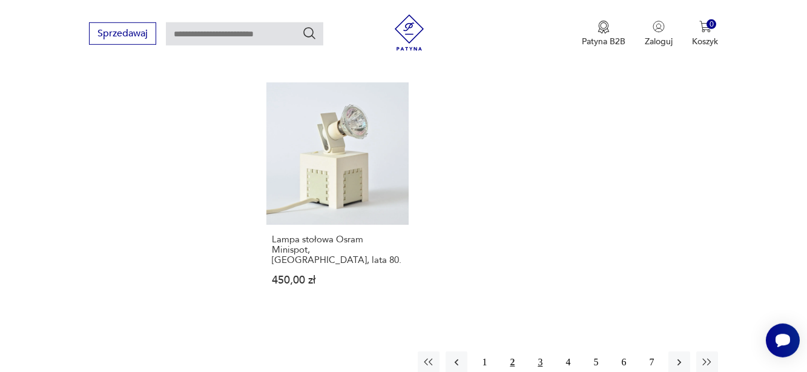
click at [539, 351] on button "3" at bounding box center [540, 362] width 22 height 22
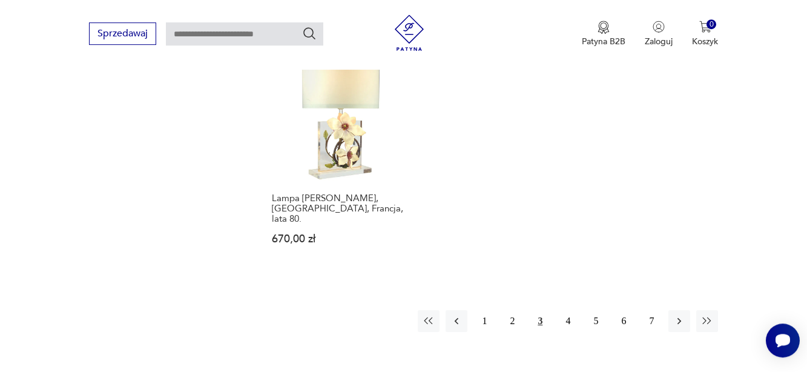
scroll to position [1541, 0]
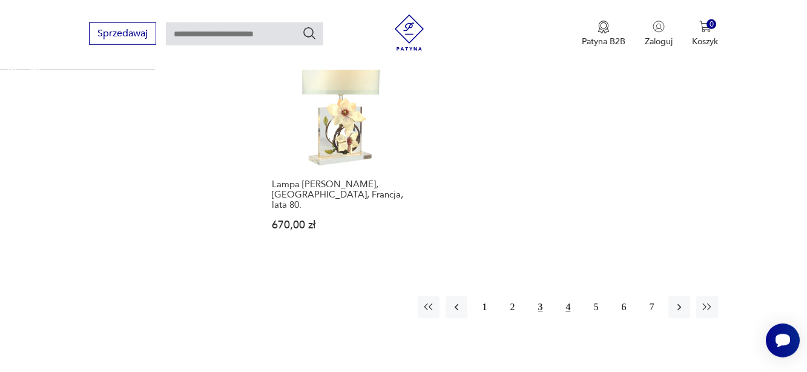
click at [570, 296] on button "4" at bounding box center [568, 307] width 22 height 22
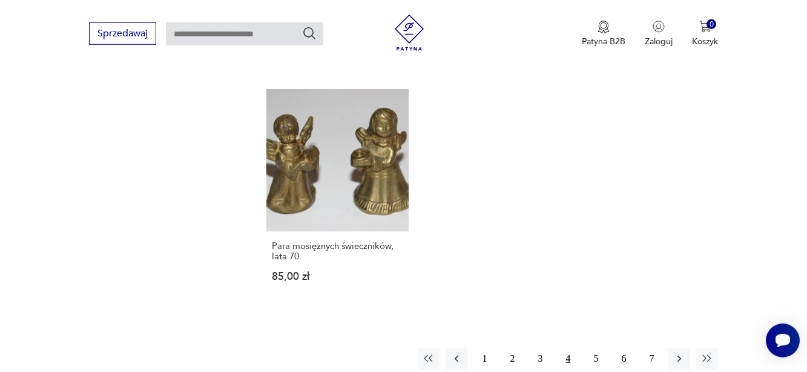
scroll to position [1541, 0]
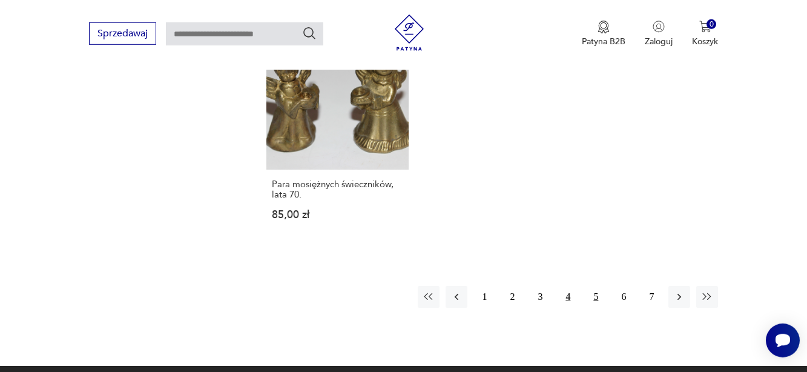
click at [596, 297] on button "5" at bounding box center [596, 297] width 22 height 22
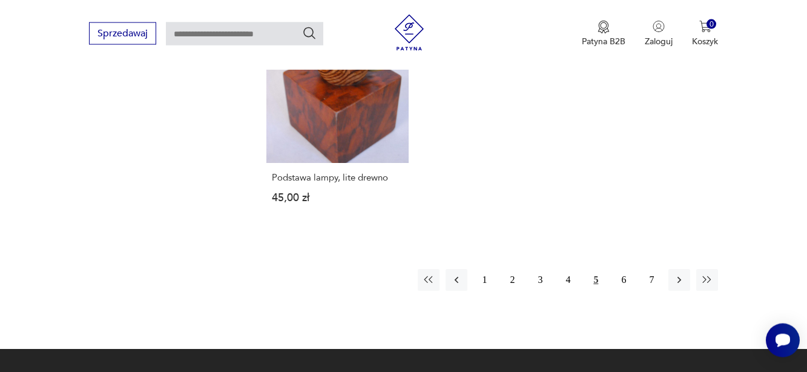
scroll to position [1602, 0]
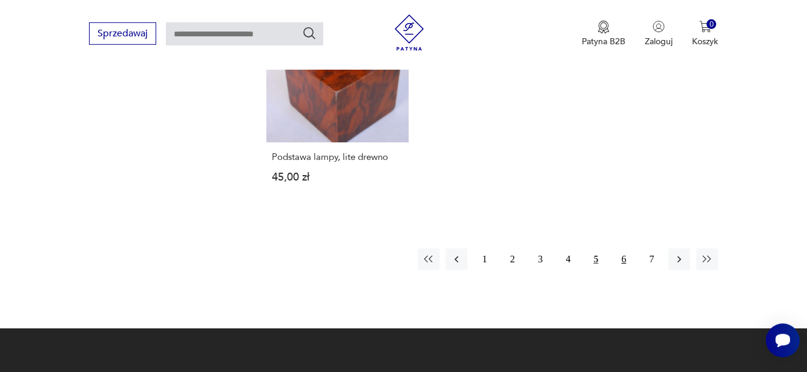
click at [624, 248] on button "6" at bounding box center [624, 259] width 22 height 22
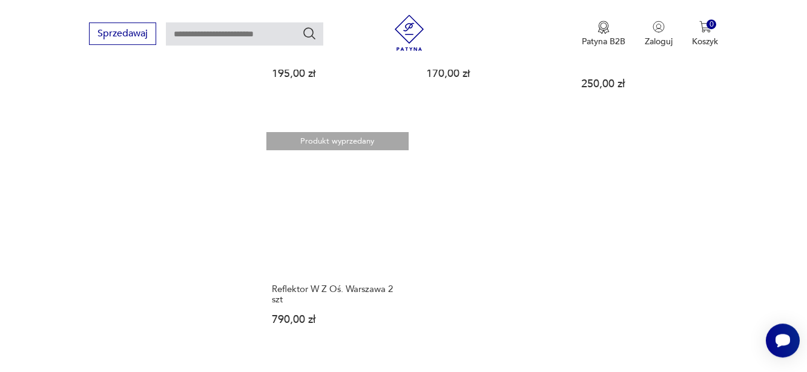
scroll to position [1479, 0]
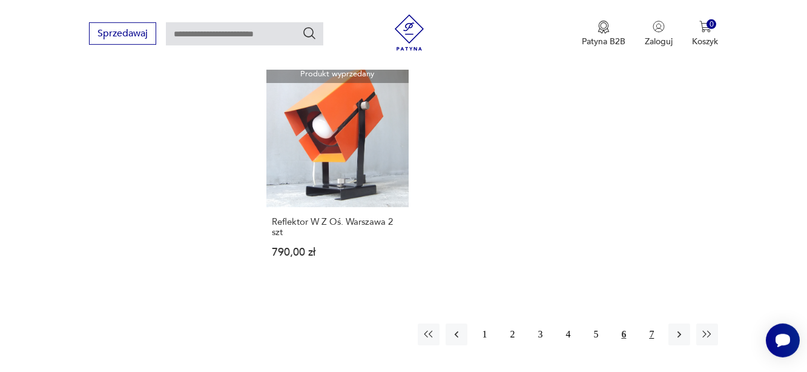
click at [654, 323] on button "7" at bounding box center [651, 334] width 22 height 22
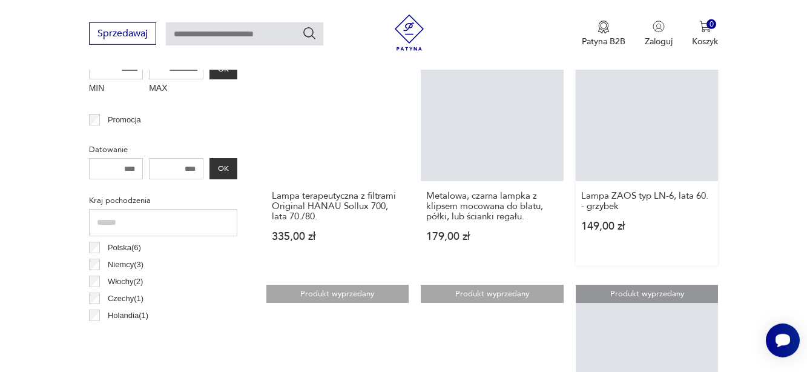
scroll to position [533, 0]
